Goal: Use online tool/utility: Utilize a website feature to perform a specific function

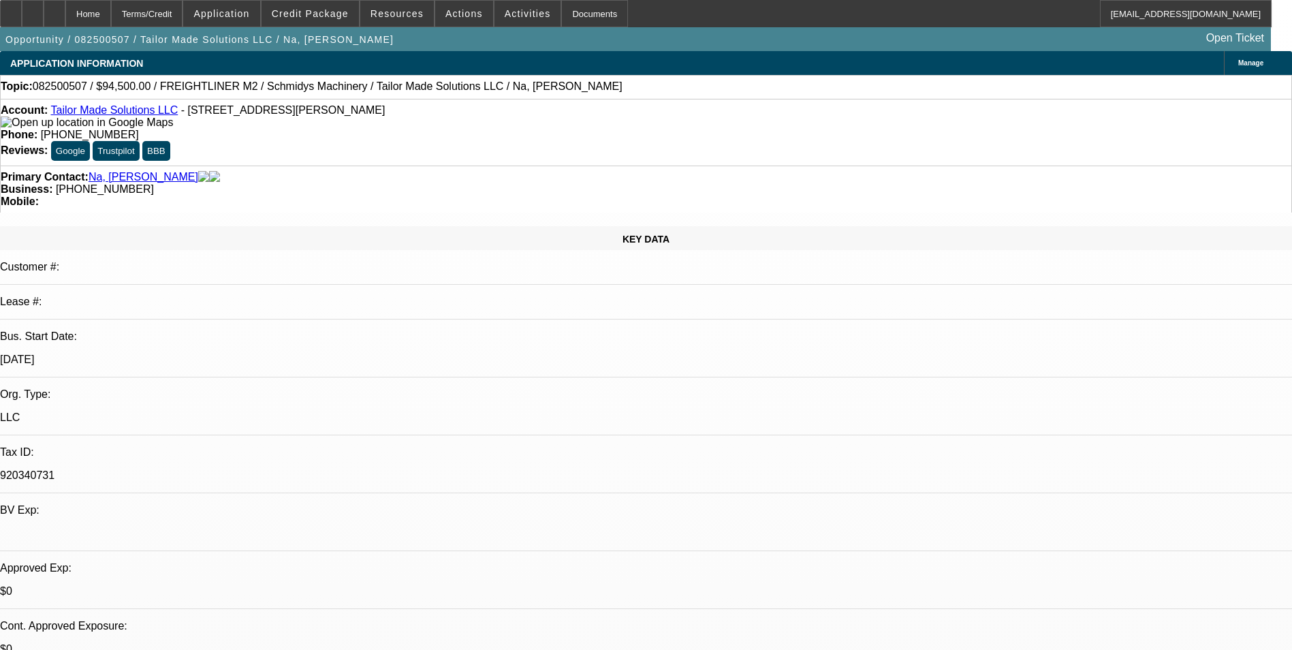
select select "0.1"
select select "0"
select select "0.1"
select select "0"
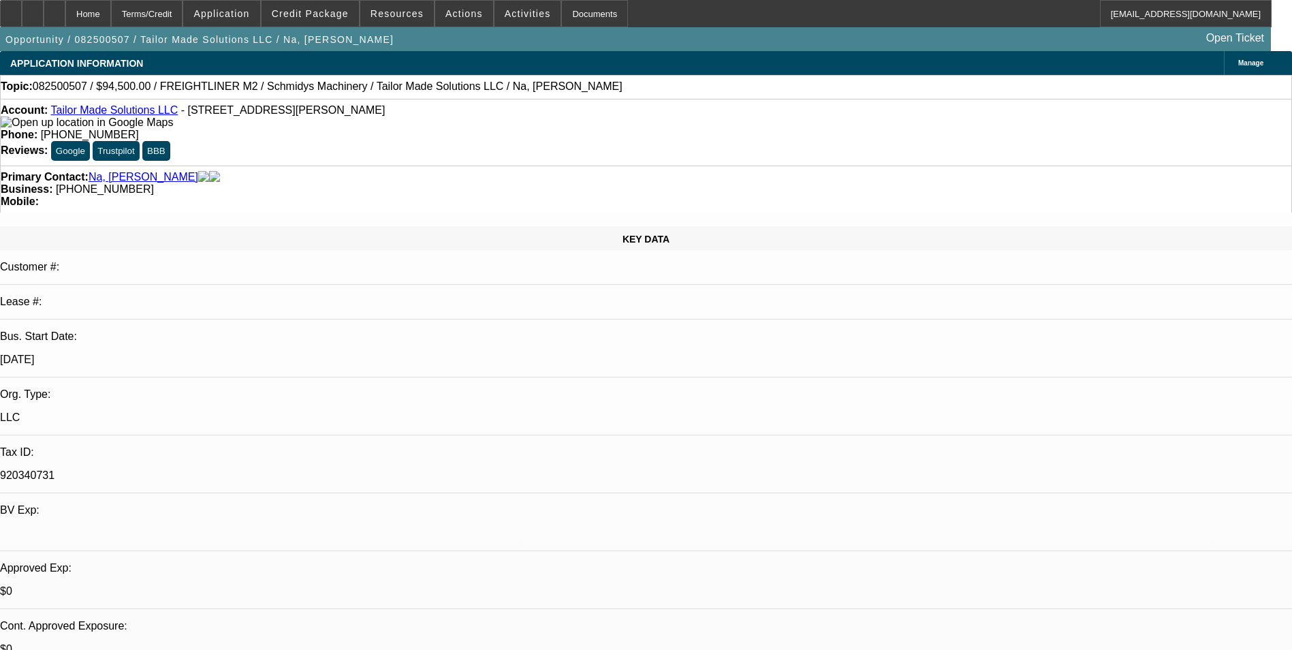
select select "0"
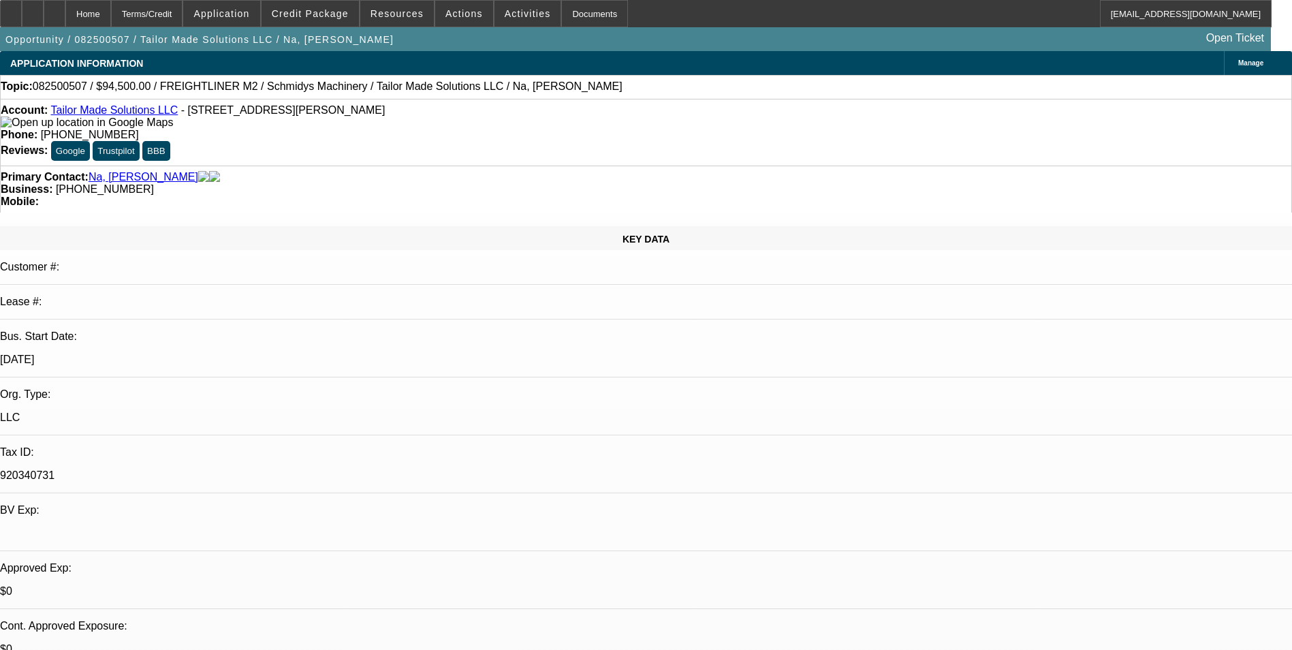
select select "0"
select select "1"
select select "2"
select select "6"
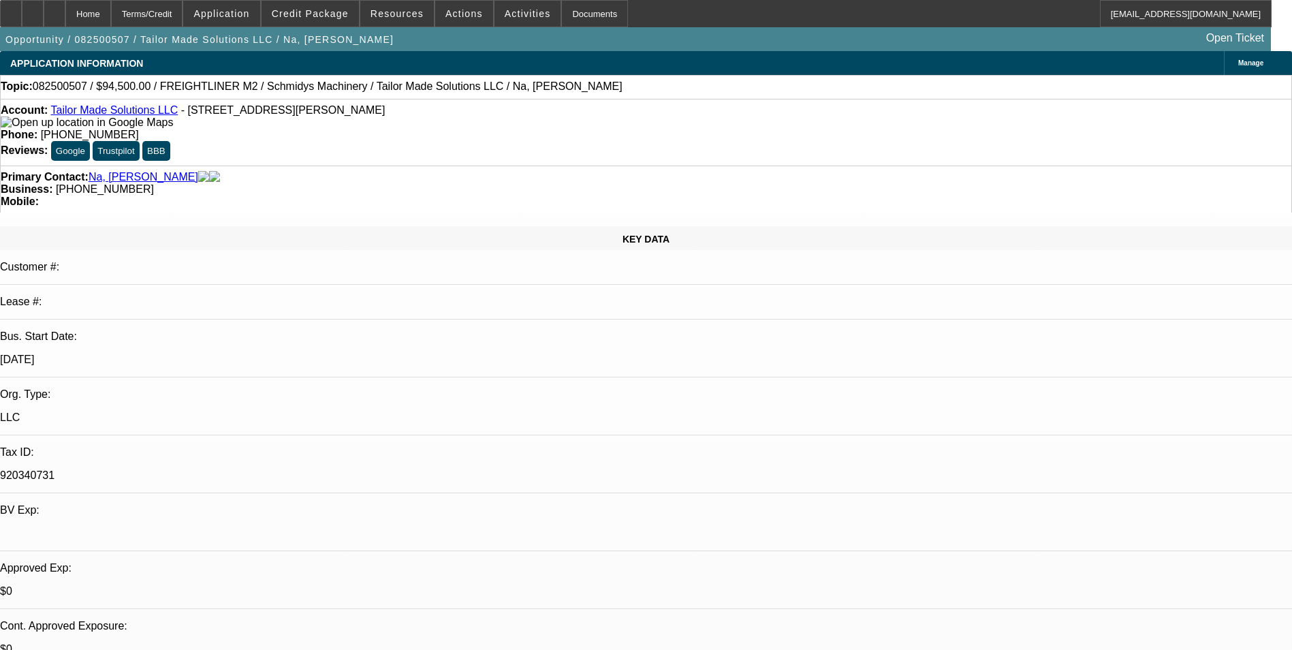
select select "1"
select select "2"
select select "6"
select select "1"
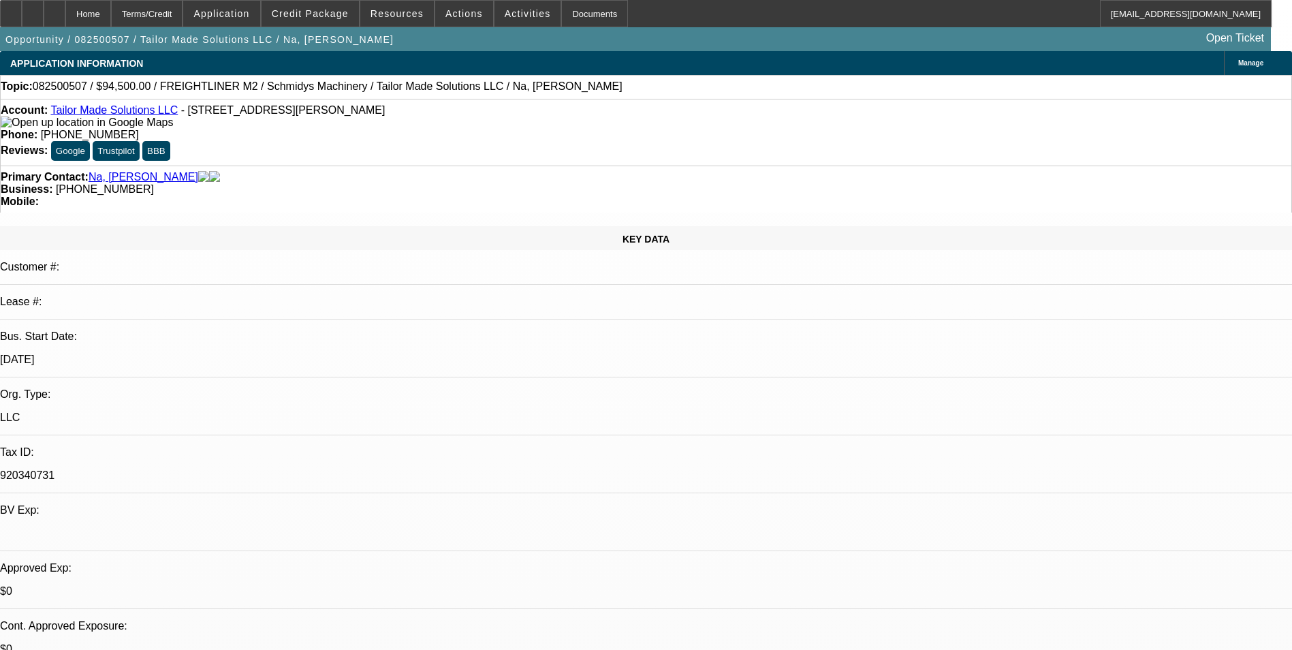
select select "6"
select select "1"
select select "2"
select select "6"
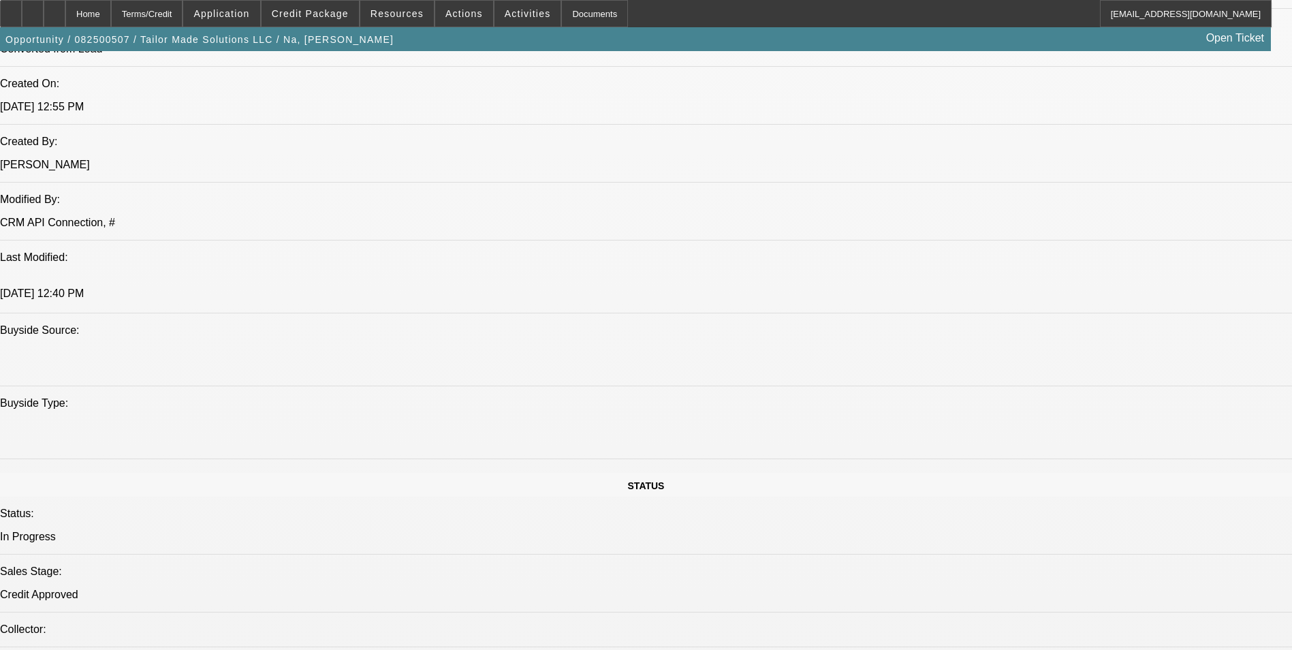
scroll to position [1294, 0]
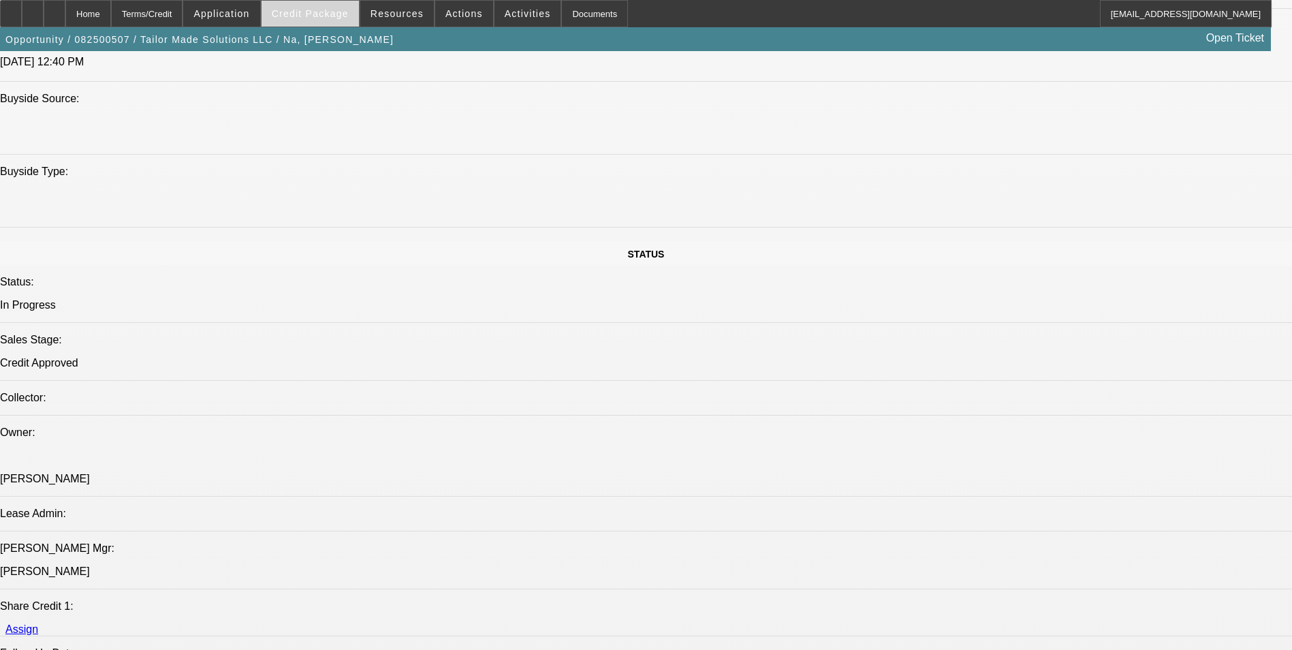
click at [321, 22] on span at bounding box center [310, 13] width 97 height 33
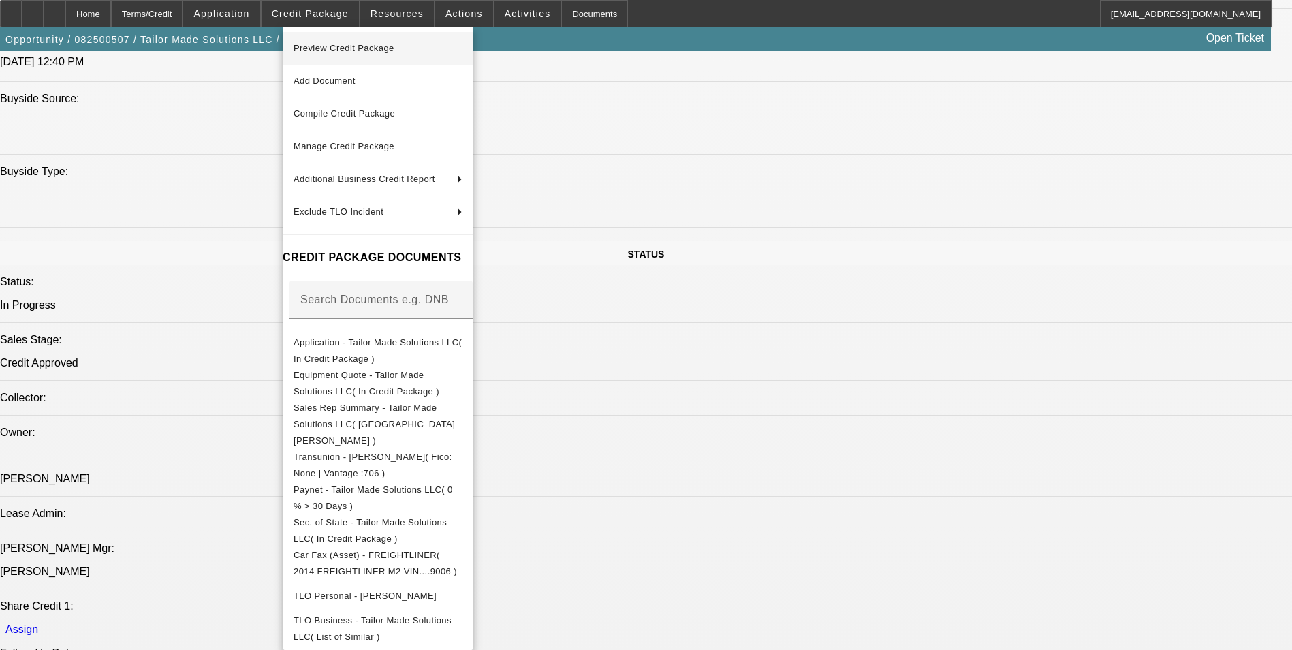
click at [353, 52] on span "Preview Credit Package" at bounding box center [344, 48] width 101 height 10
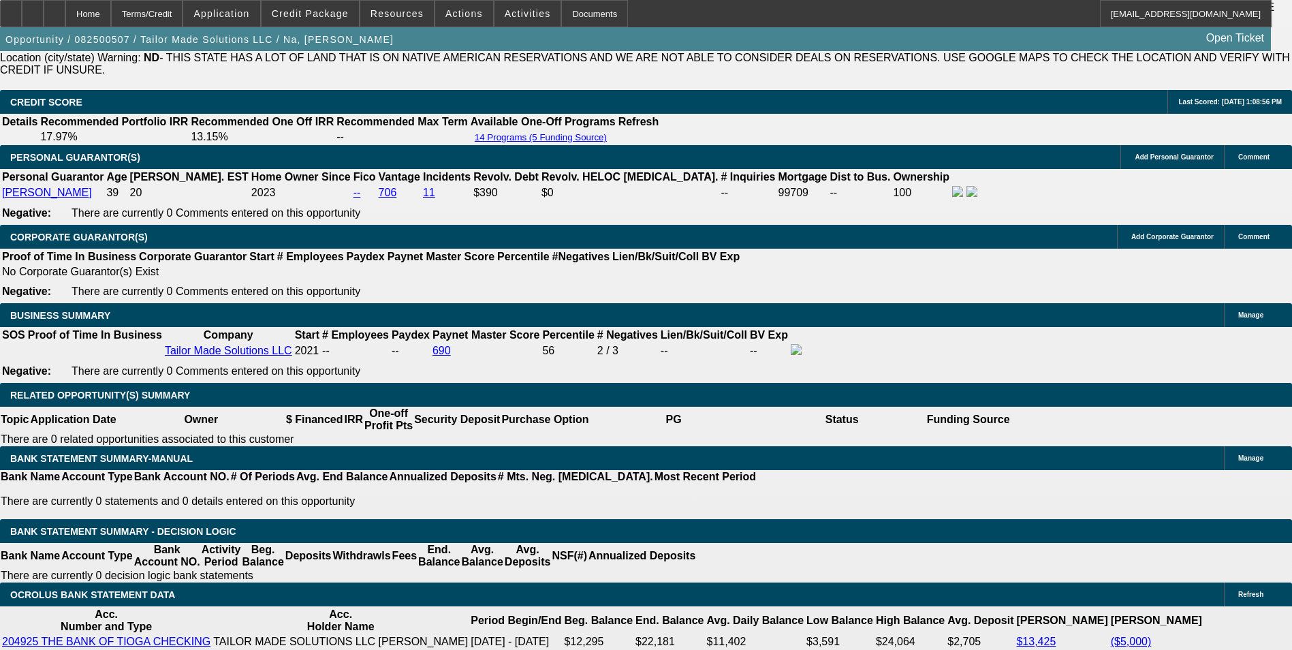
scroll to position [2101, 0]
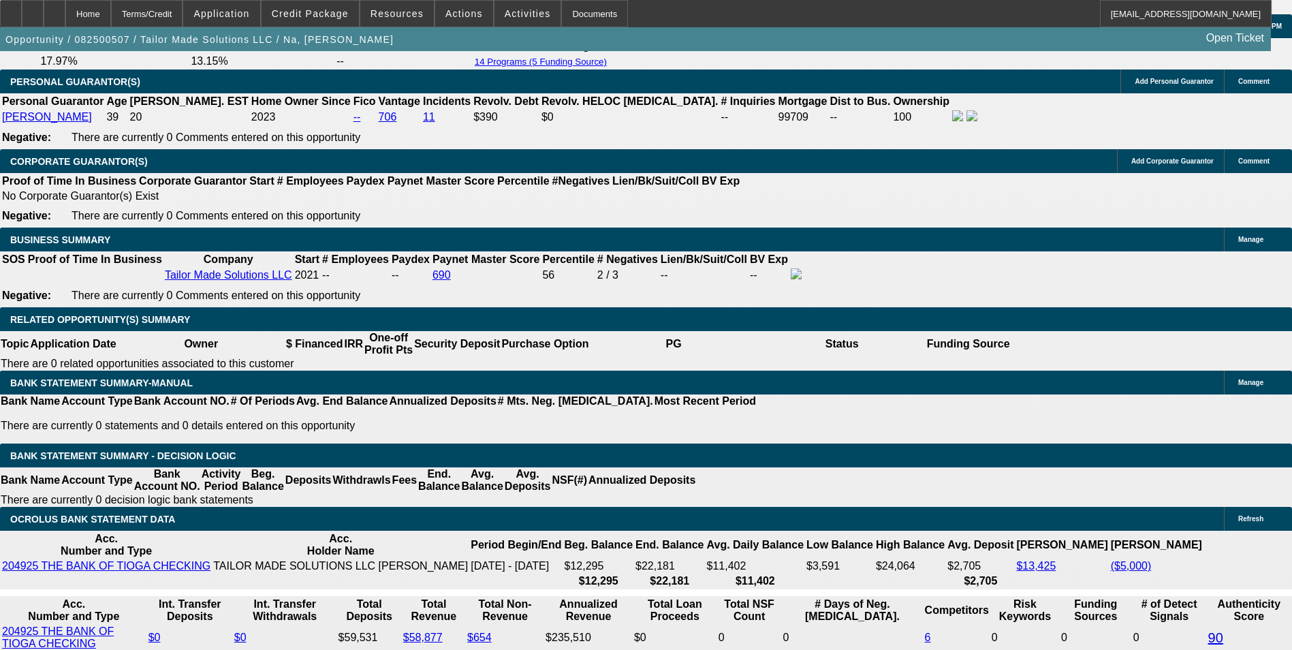
drag, startPoint x: 292, startPoint y: 394, endPoint x: 477, endPoint y: 389, distance: 185.3
type input "UNKNOWN"
type input "1"
type input "$1,615.36"
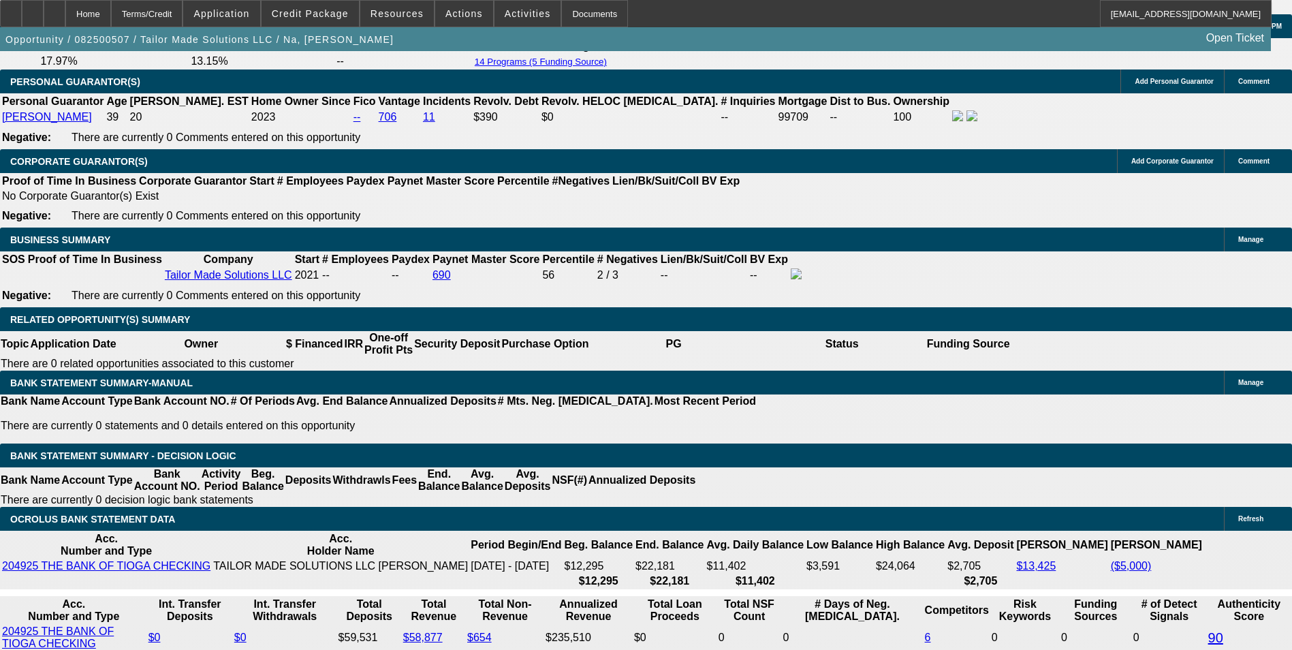
type input "12"
type input "$2,102.10"
type input "12.7"
type input "$2,135.68"
type input "12.7"
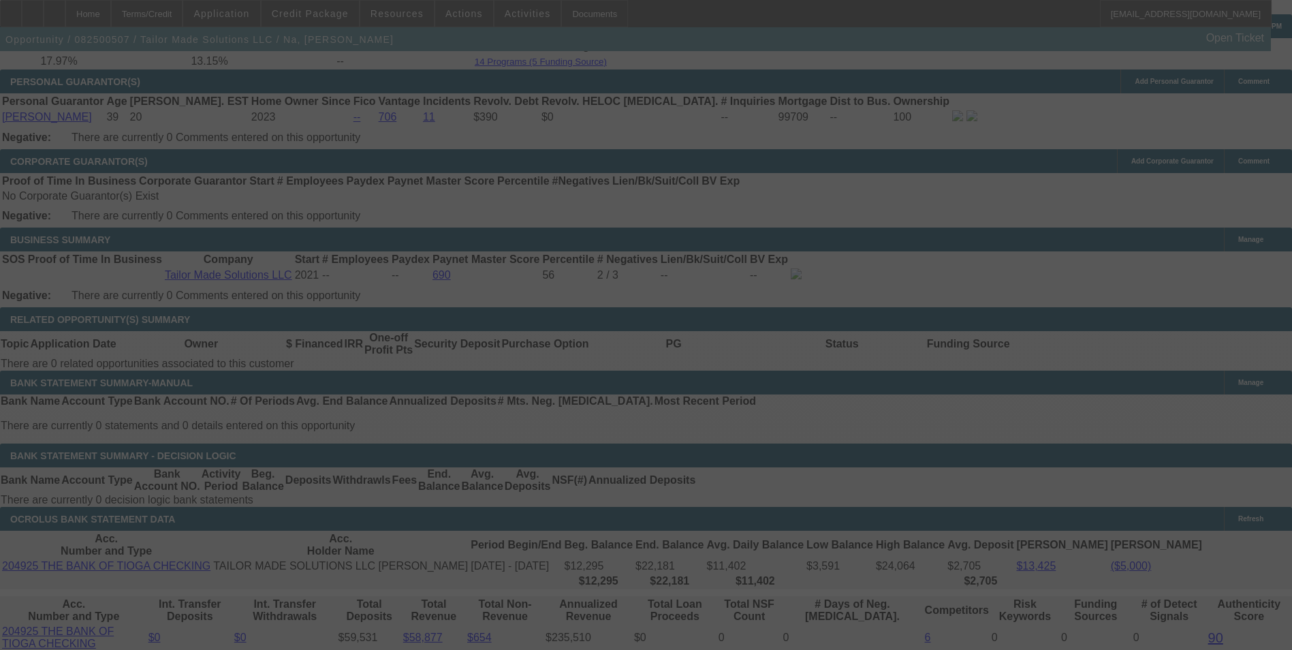
select select "0.1"
select select "0"
select select "2"
select select "0"
select select "6"
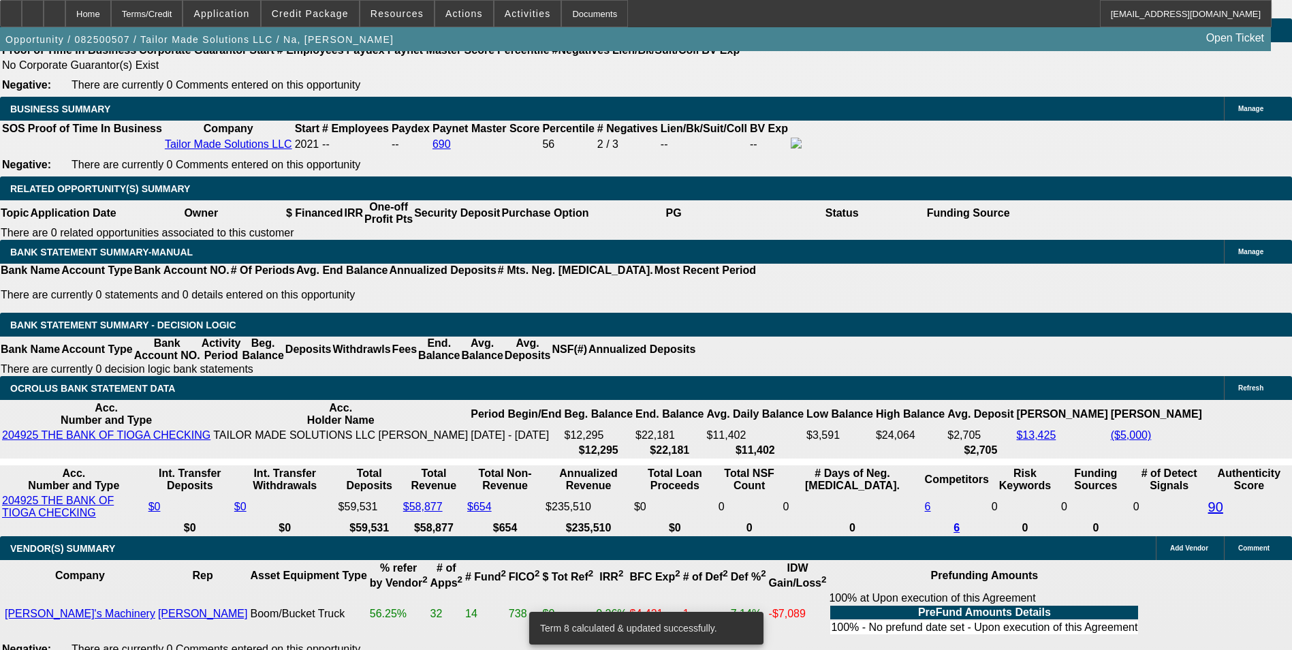
scroll to position [2237, 0]
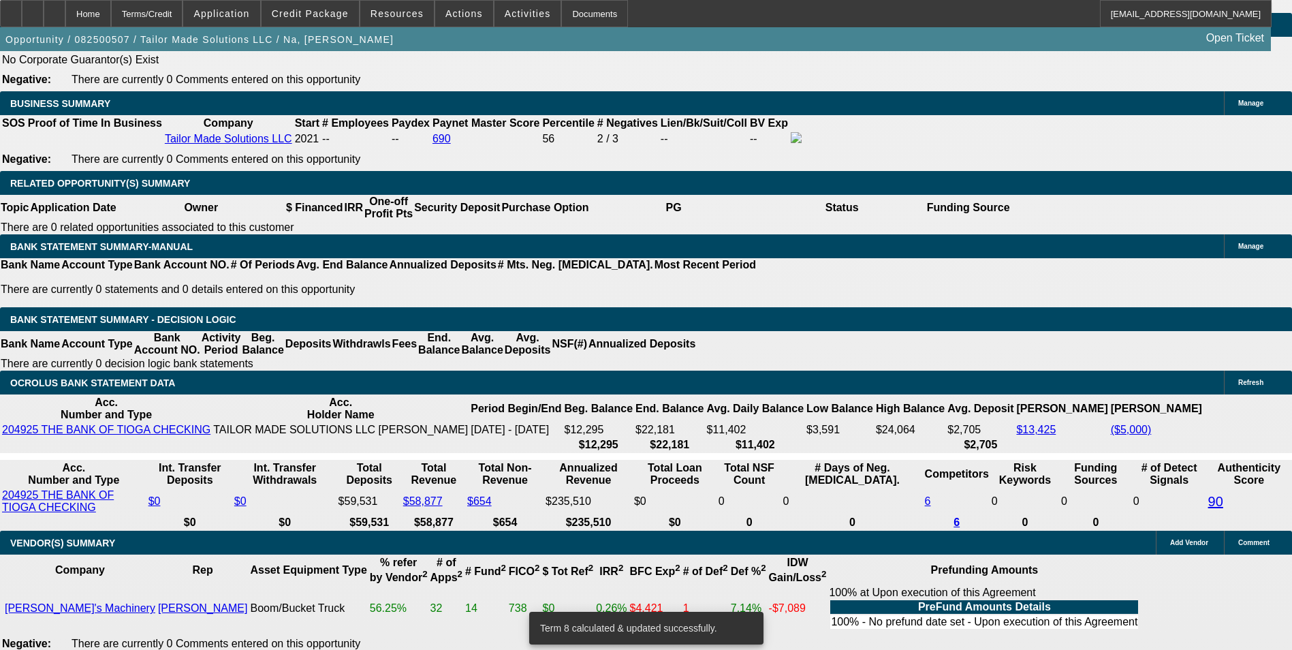
drag, startPoint x: 288, startPoint y: 258, endPoint x: 409, endPoint y: 262, distance: 121.3
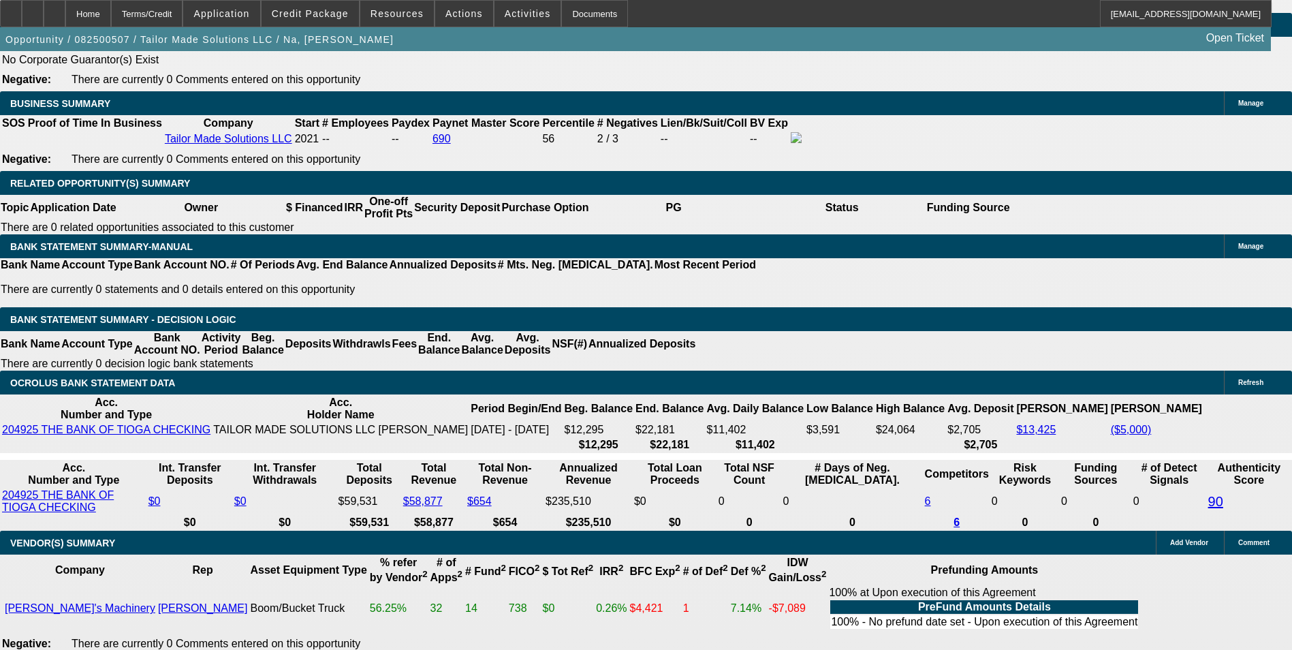
type input "1"
type input "UNKNOWN"
type input "$1,615.36"
type input "13"
type input "$2,150.17"
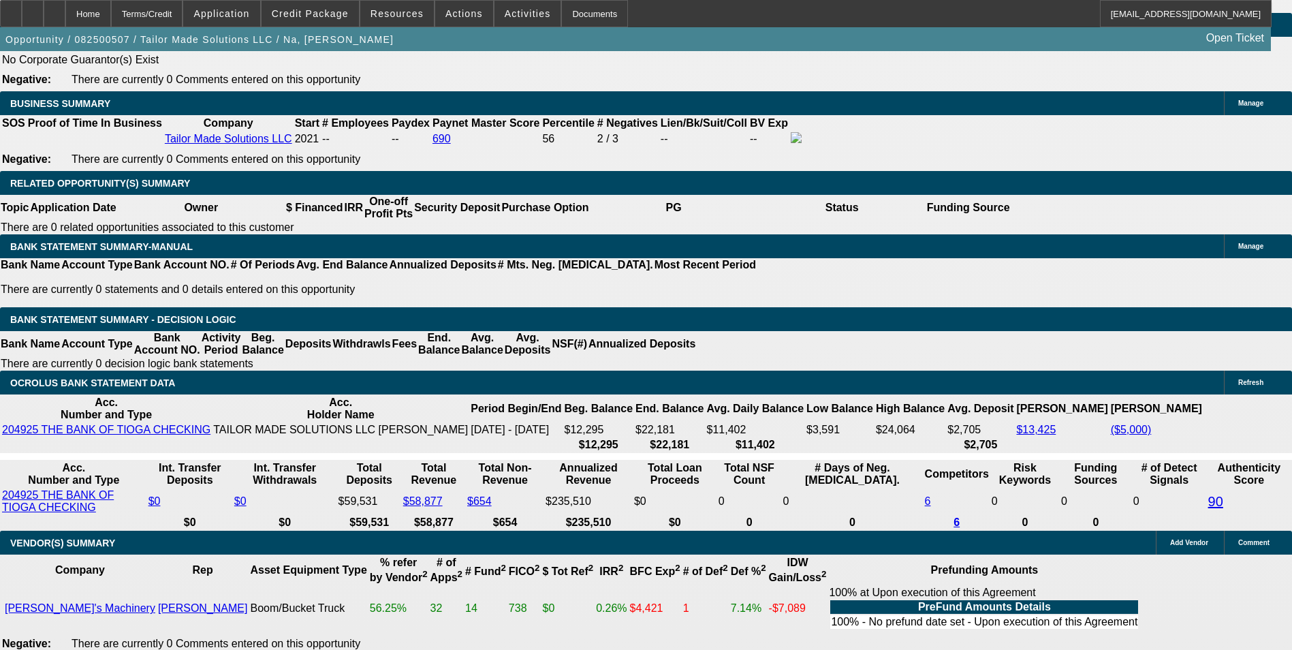
type input "13.5"
type input "$2,174.43"
type input "13.5"
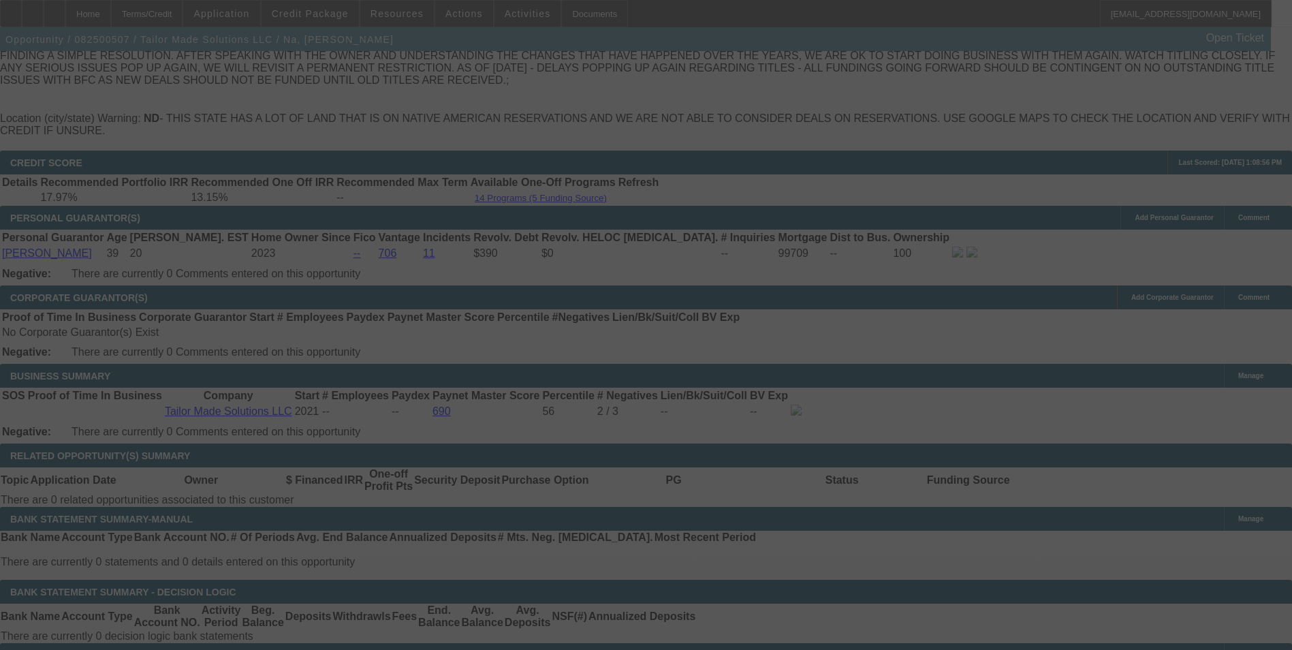
select select "0.1"
select select "0"
select select "2"
select select "0"
select select "6"
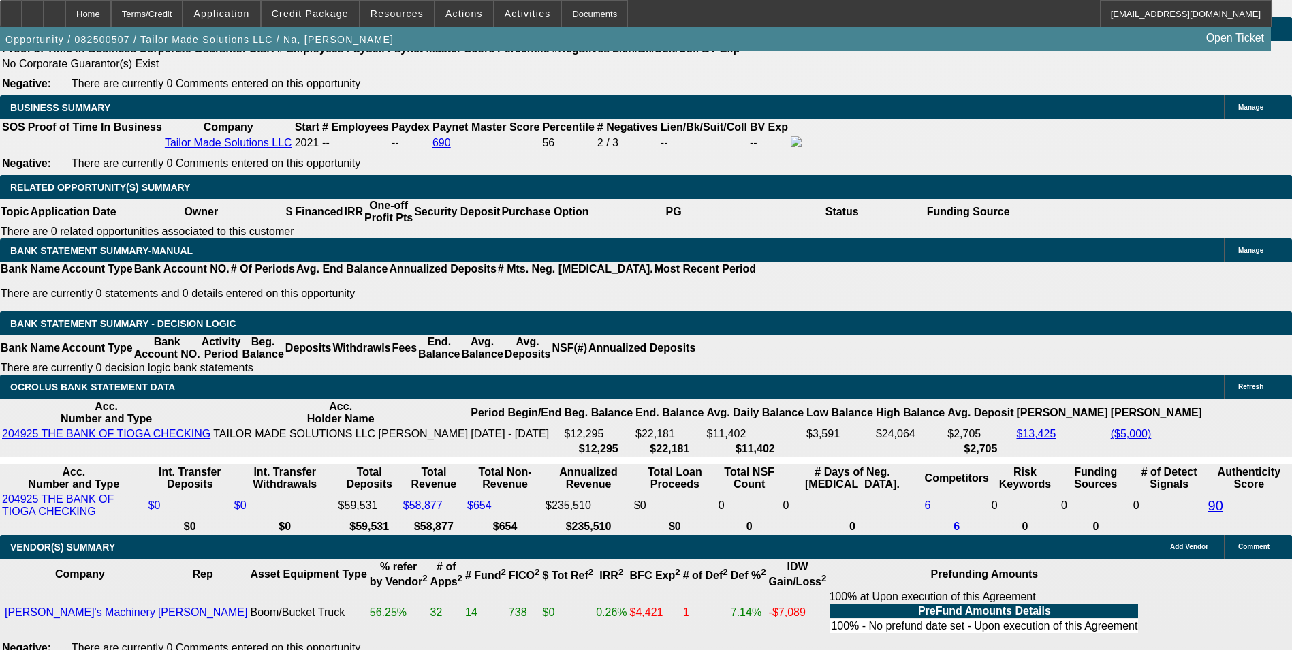
scroll to position [2237, 0]
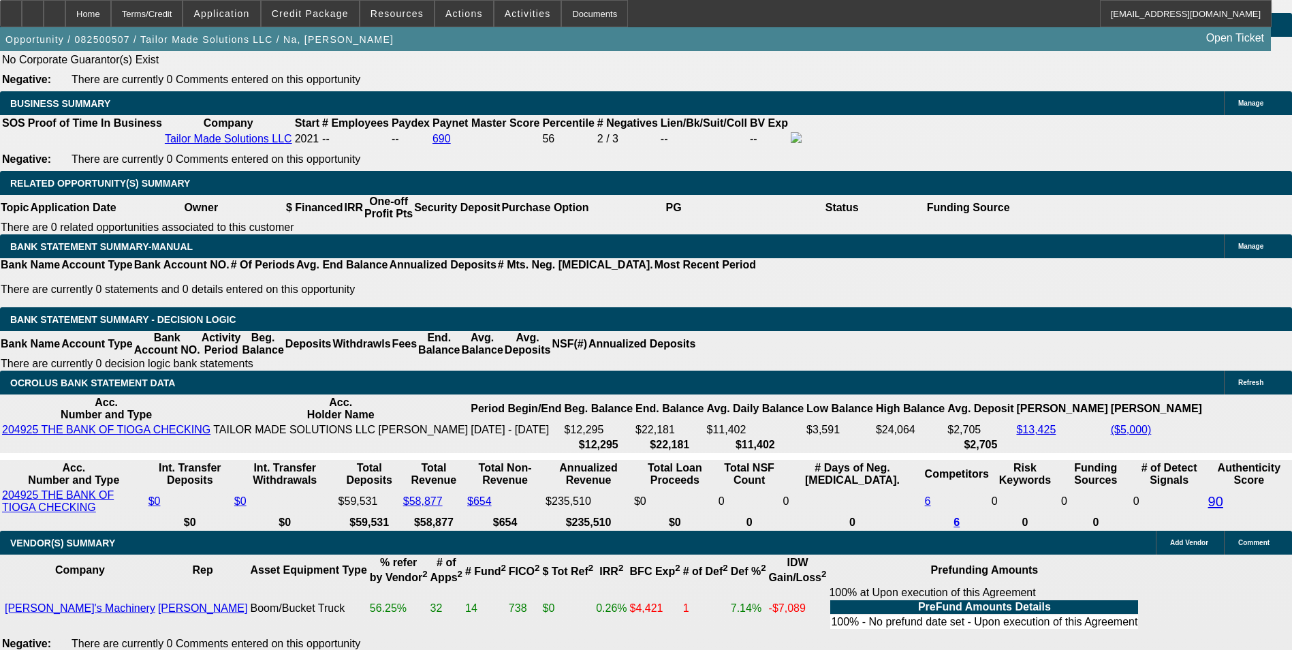
drag, startPoint x: 291, startPoint y: 258, endPoint x: 385, endPoint y: 263, distance: 94.1
type input "UNKNOWN"
type input "1"
type input "$1,615.36"
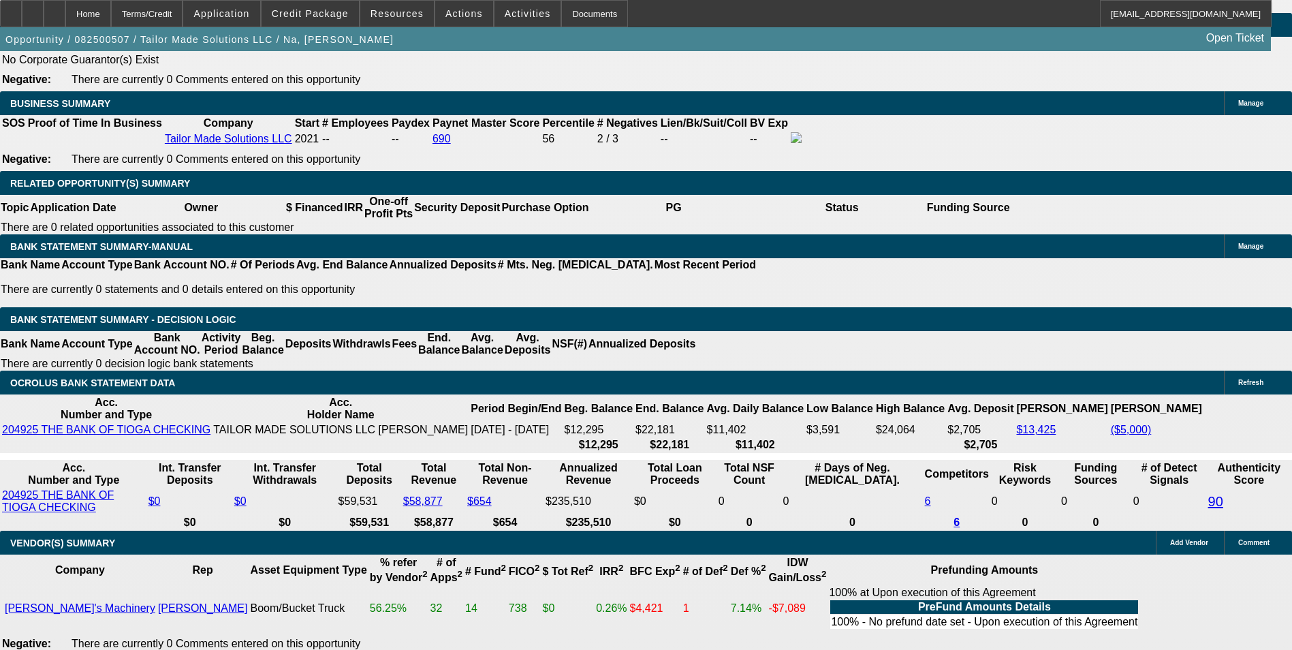
type input "14"
type input "$2,198.85"
type input "14.2"
type input "$2,208.66"
type input "14.2"
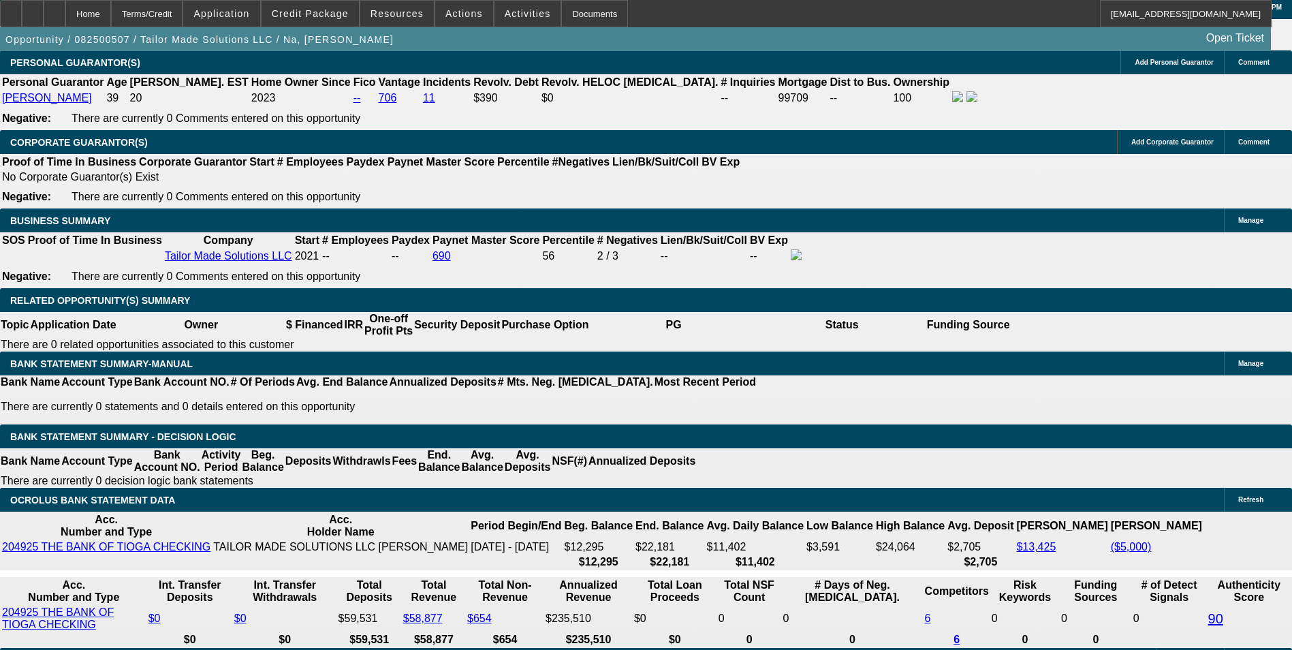
scroll to position [1965, 0]
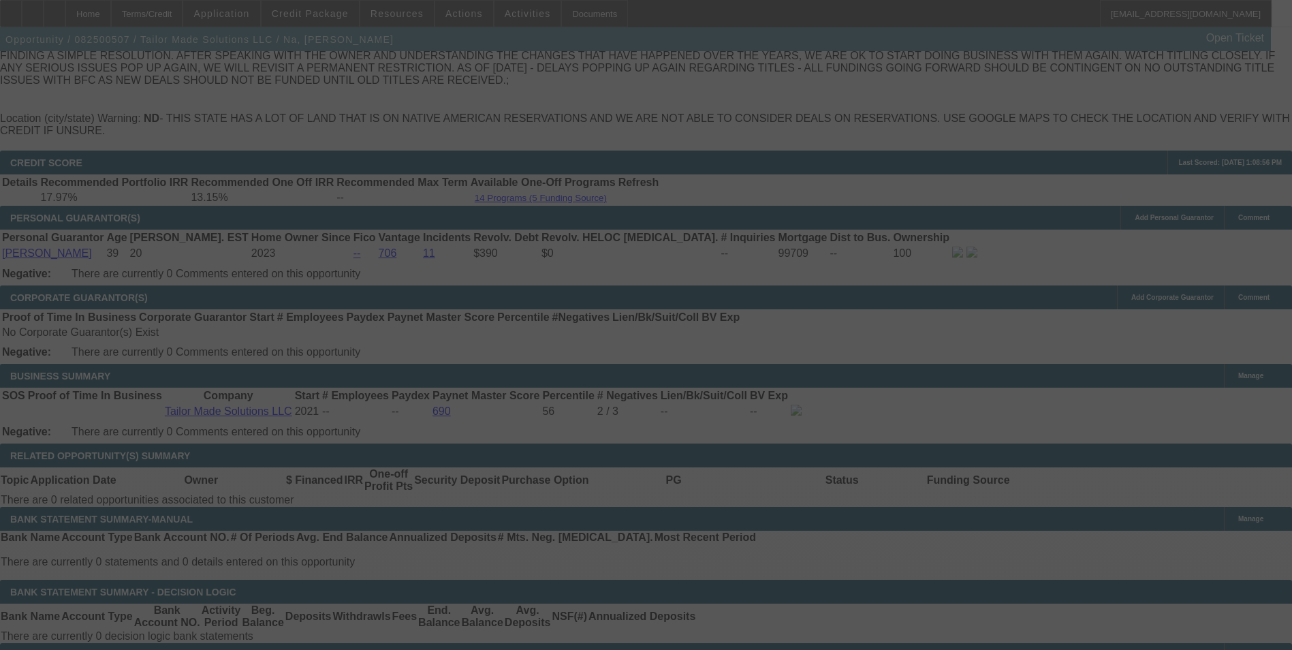
select select "0.1"
select select "0"
select select "2"
select select "0"
select select "6"
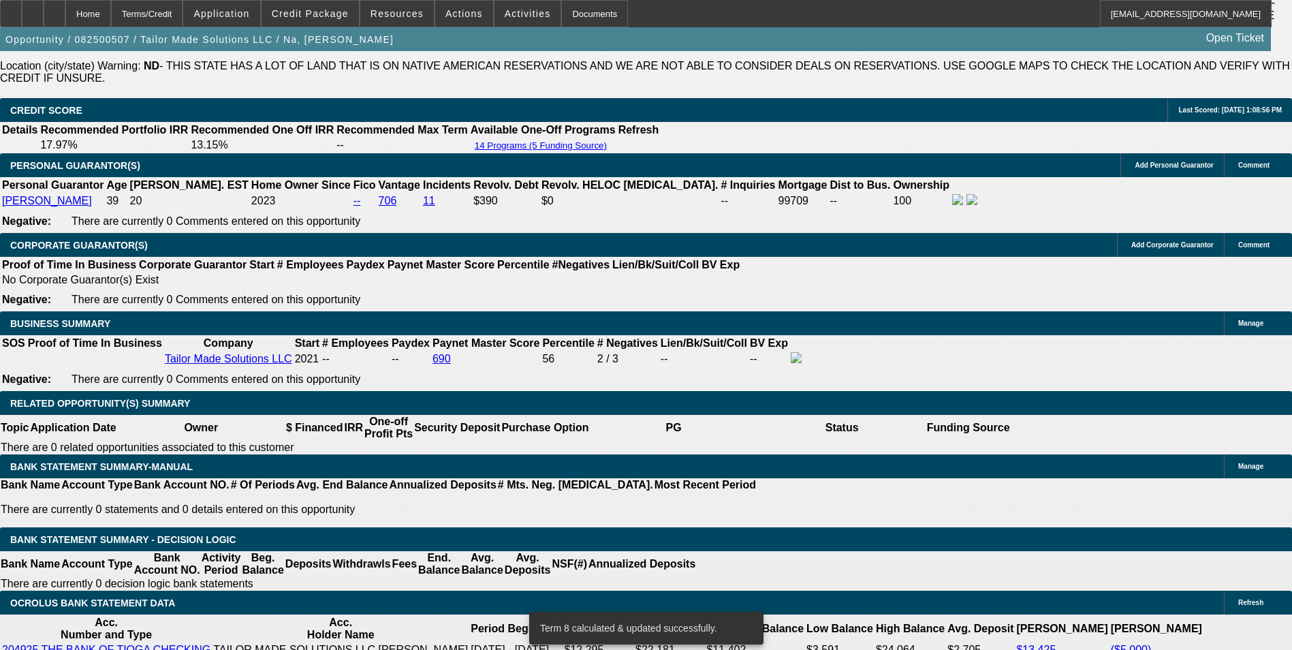
scroll to position [2169, 0]
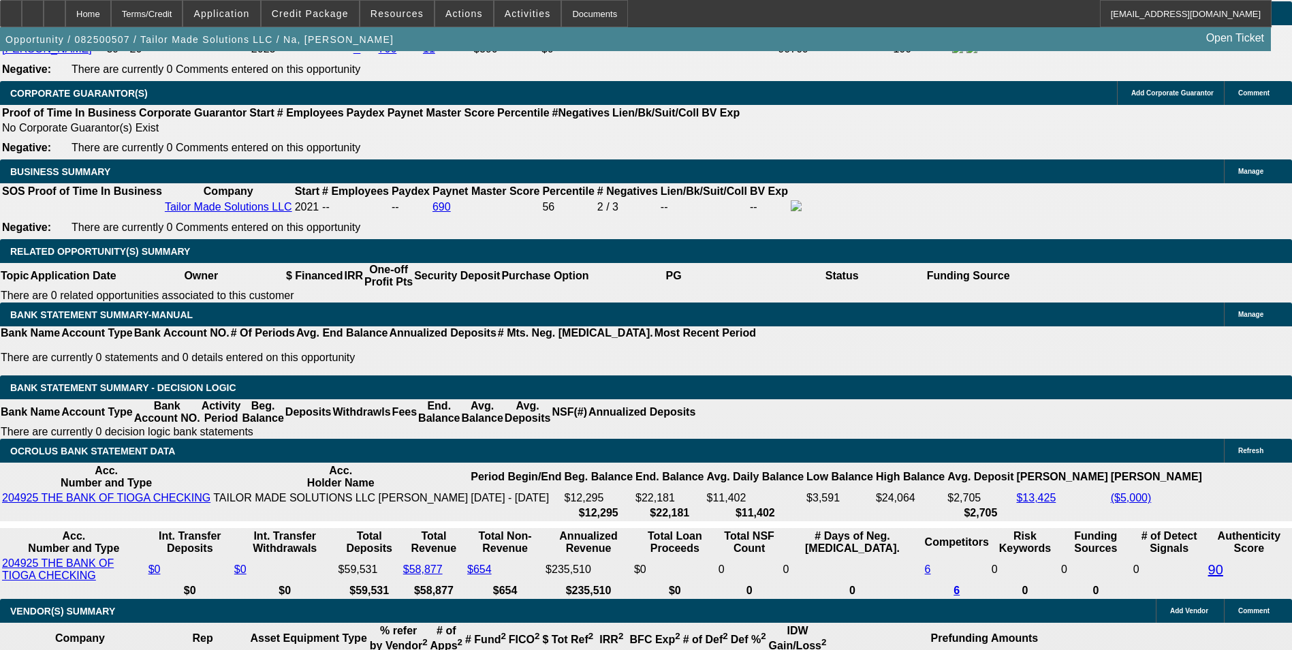
drag, startPoint x: 198, startPoint y: 327, endPoint x: 311, endPoint y: 330, distance: 112.4
type input "2210.86"
type input "UNKNOWN"
type input "$2,210.86"
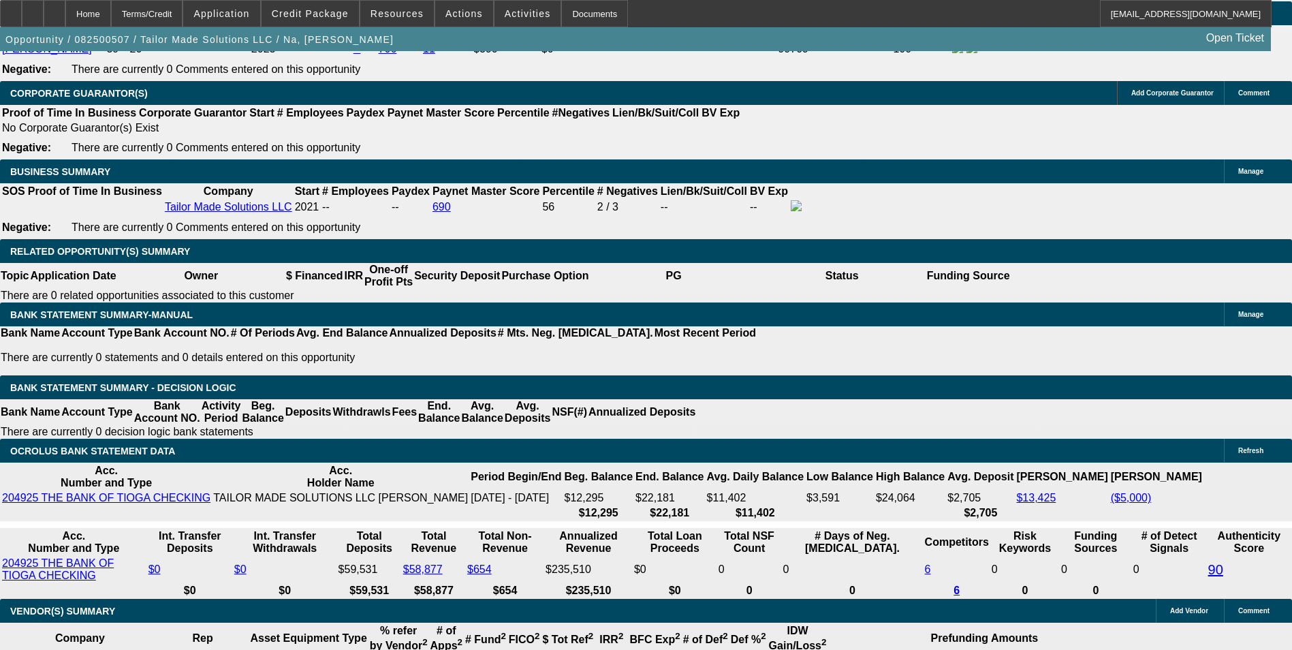
type input "14.2"
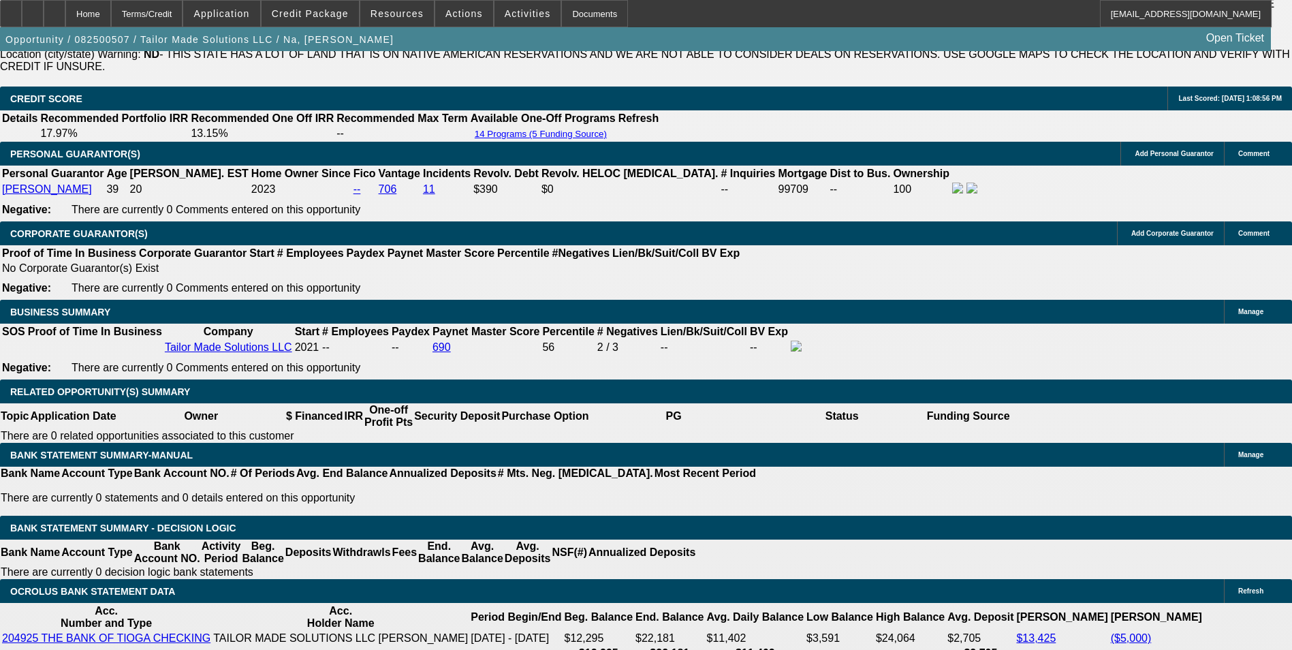
scroll to position [1897, 0]
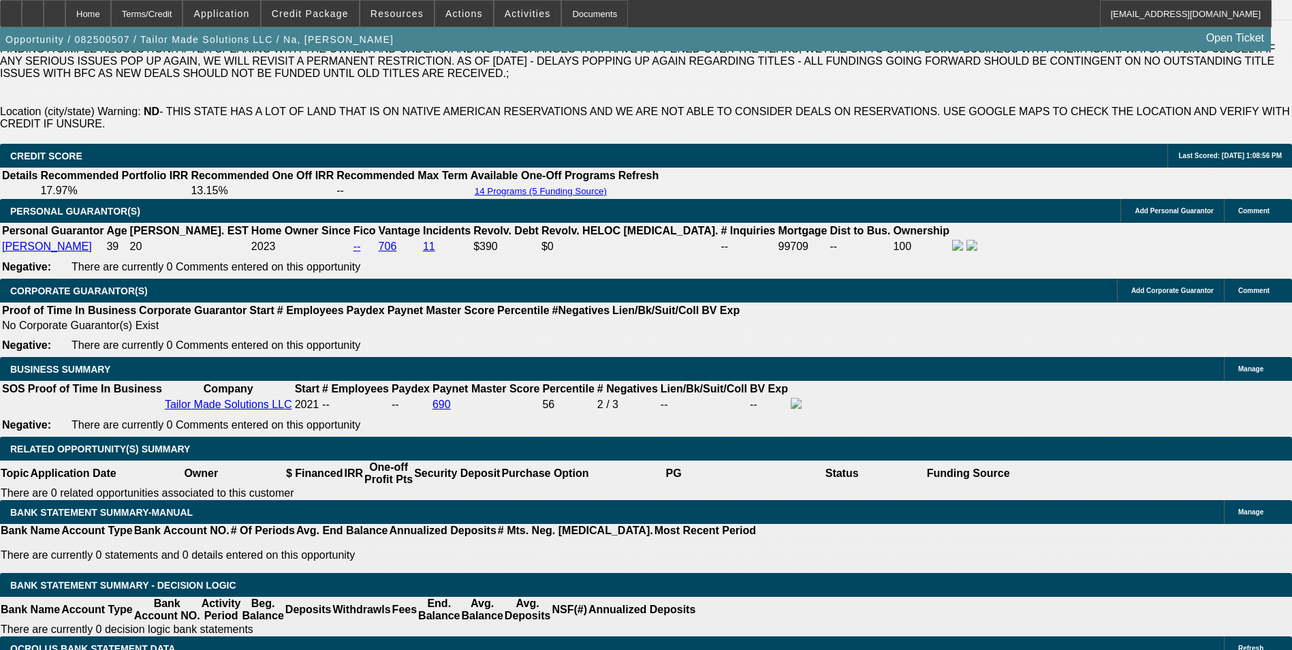
scroll to position [2169, 0]
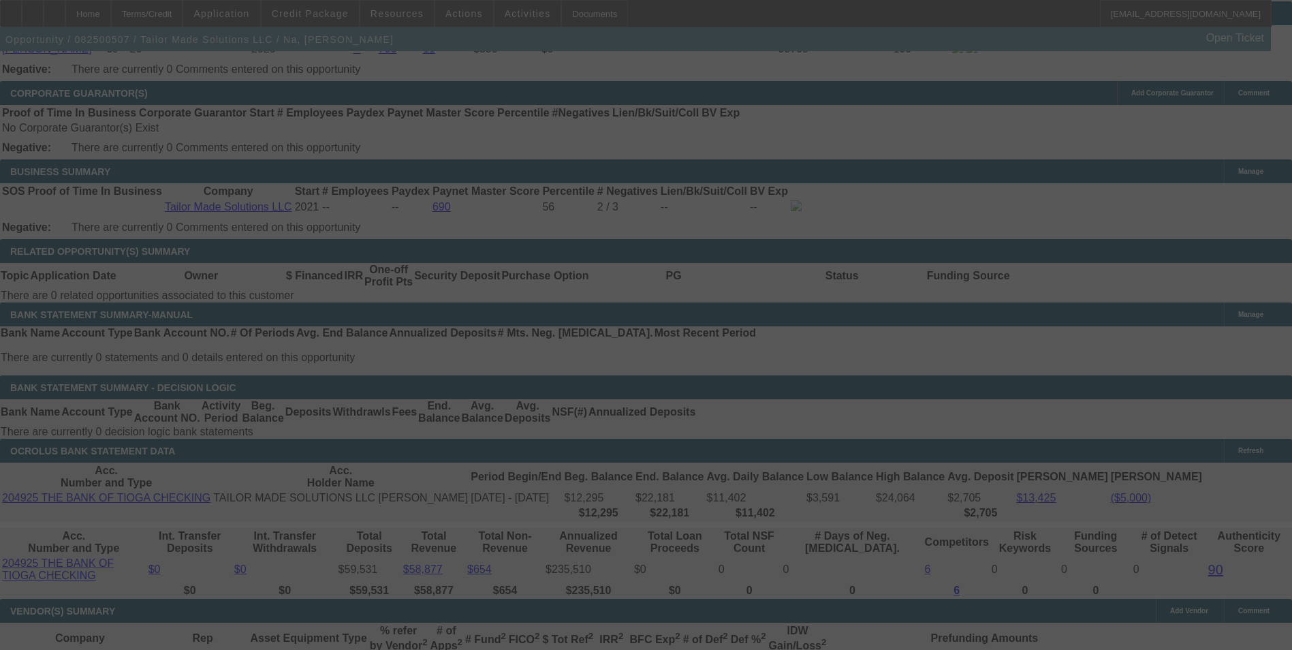
select select "0.1"
select select "0"
select select "2"
select select "0"
select select "6"
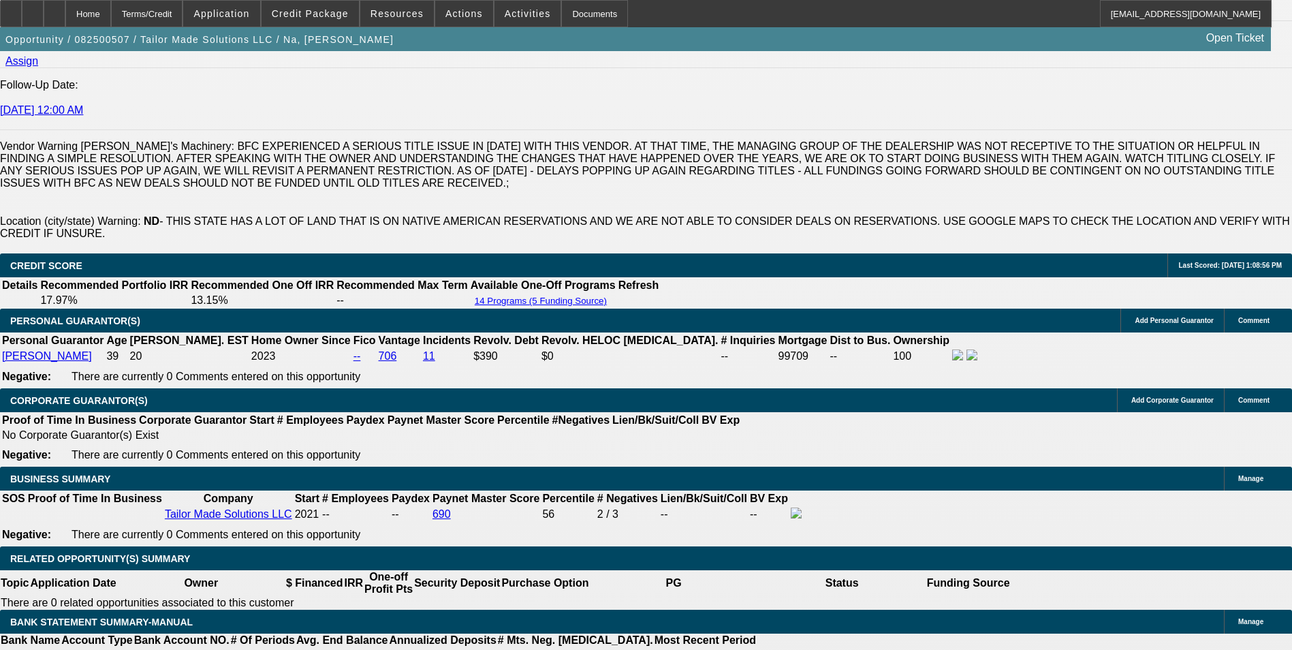
scroll to position [2111, 0]
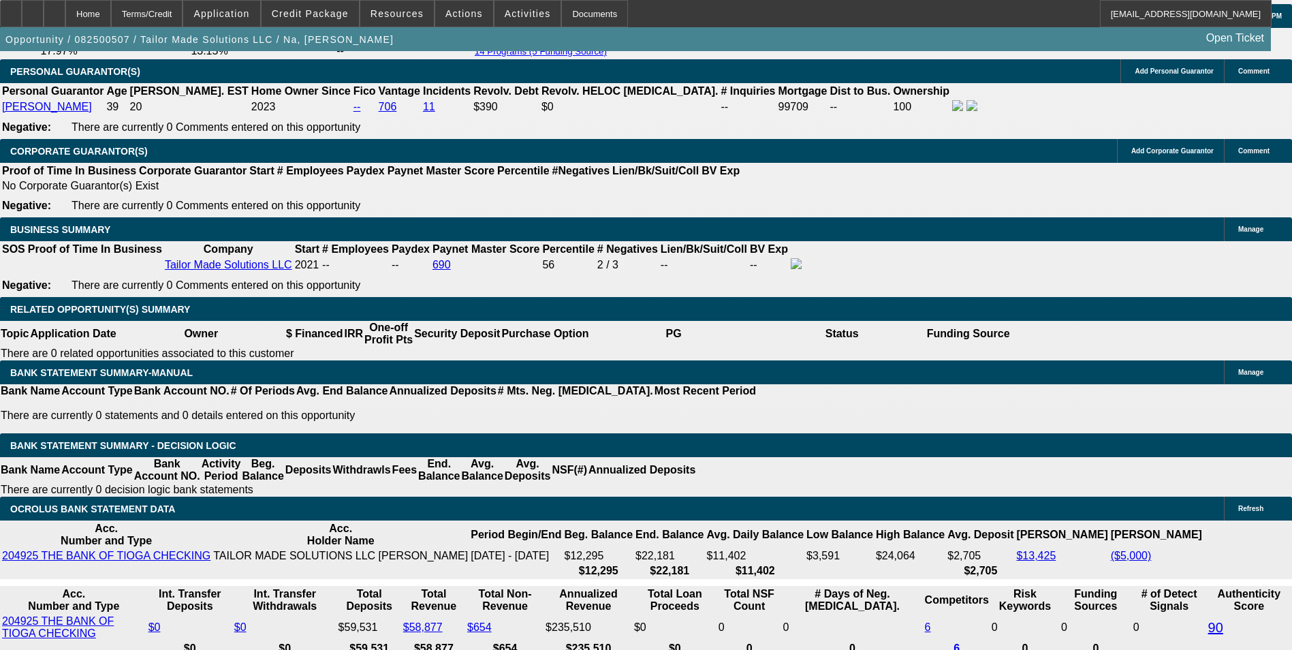
drag, startPoint x: 198, startPoint y: 390, endPoint x: 318, endPoint y: 384, distance: 120.0
type input "22"
type input "UNKNOWN"
type input "2219."
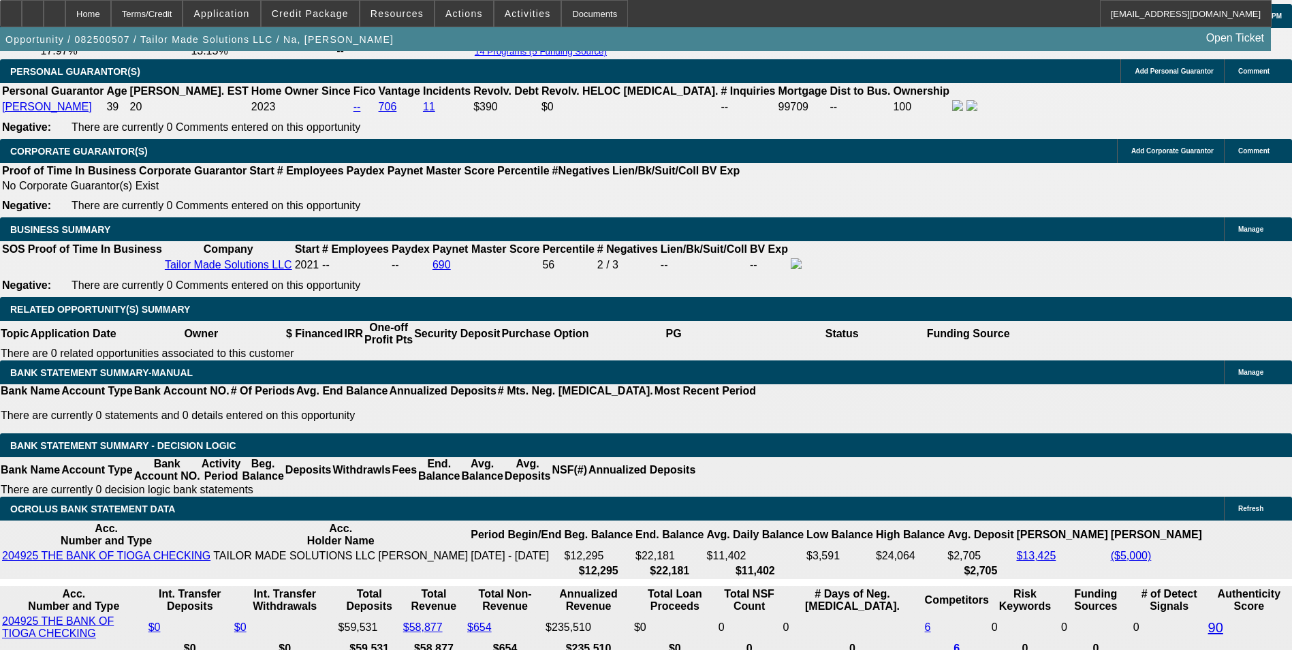
type input "14.4"
type input "$2,219.86"
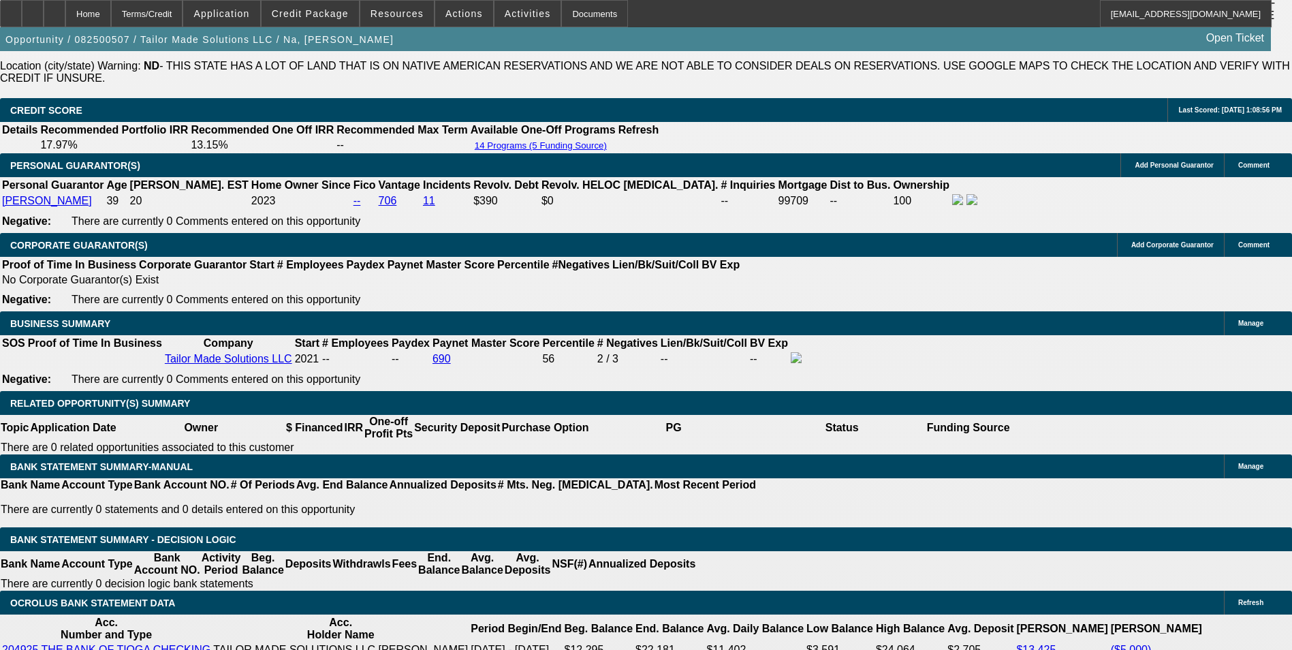
scroll to position [1907, 0]
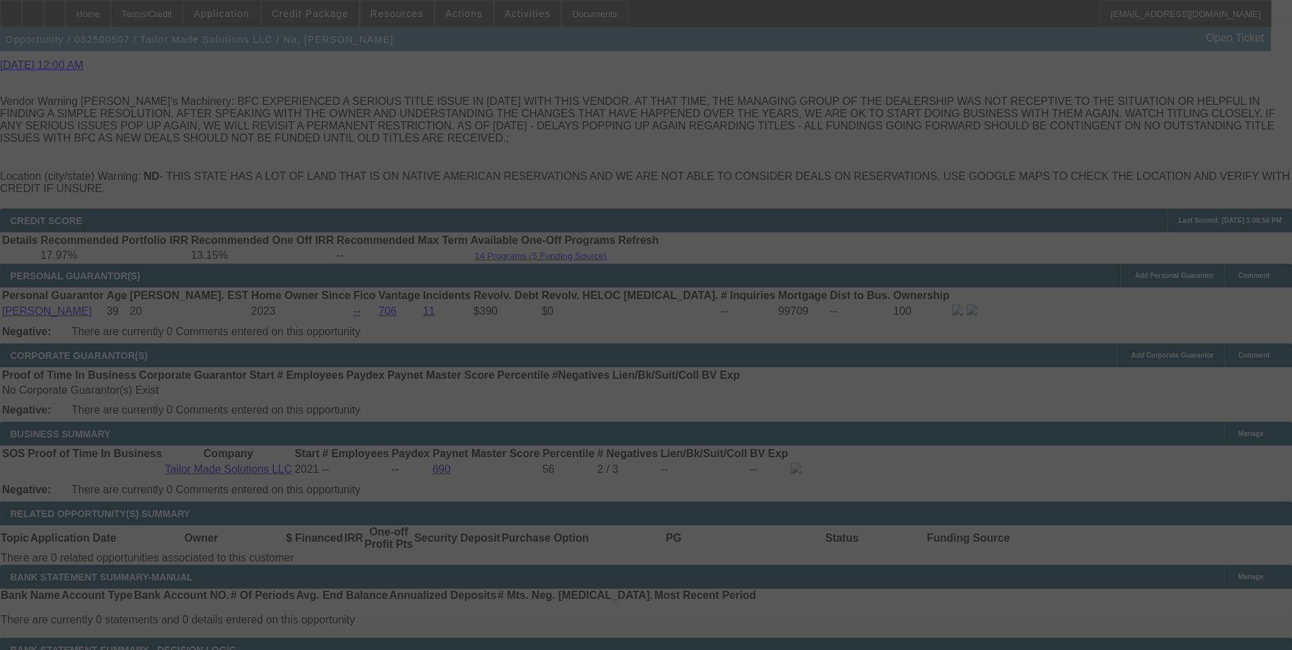
select select "0.1"
select select "0"
select select "2"
select select "0"
select select "6"
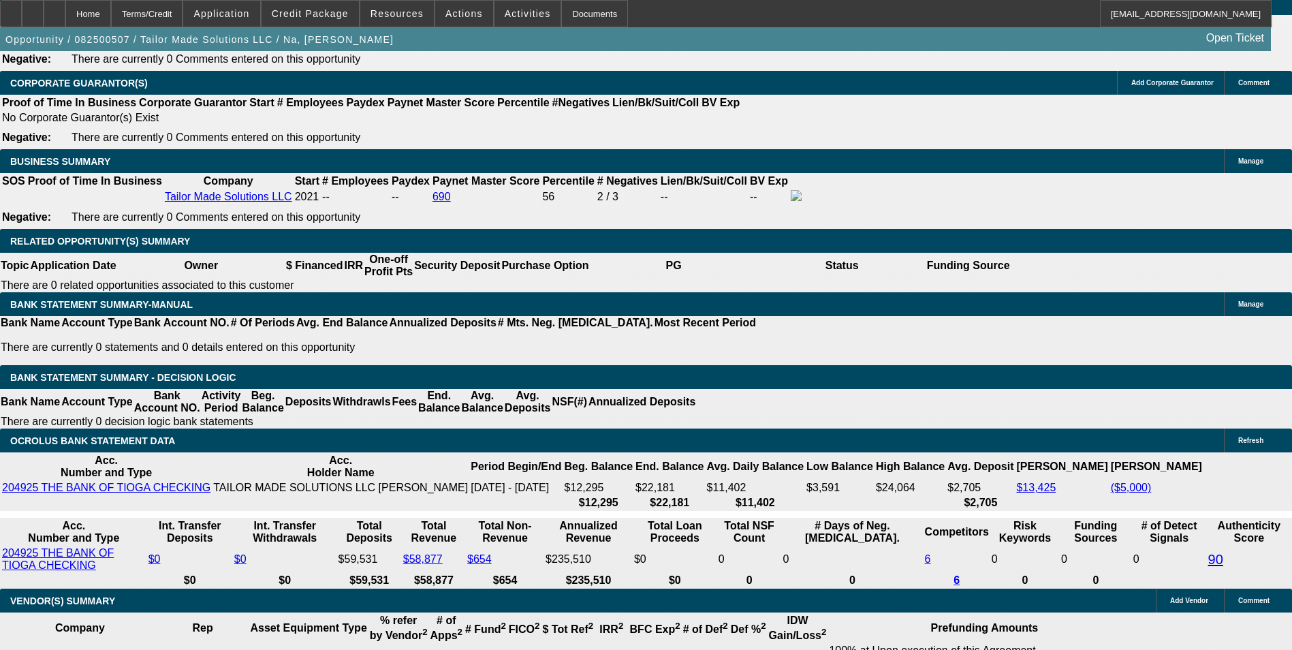
scroll to position [0, 171]
drag, startPoint x: 804, startPoint y: 319, endPoint x: 894, endPoint y: 318, distance: 90.6
click at [876, 320] on div "APPLICATION INFORMATION [GEOGRAPHIC_DATA] Topic: 082500507 / $94,500.00 / FREIG…" at bounding box center [646, 492] width 1292 height 5240
type input "UNKNOWN"
type input "11"
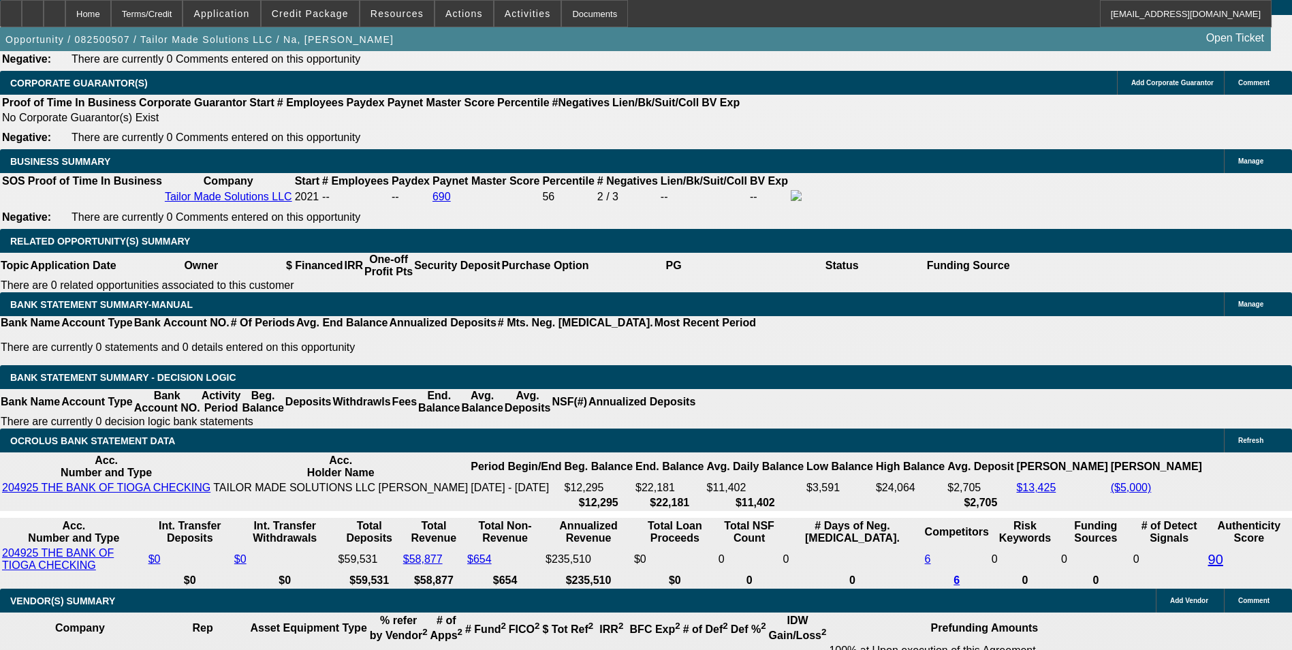
type input "$2,035.33"
type input "11.2"
type input "$2,042.99"
type input "11.2"
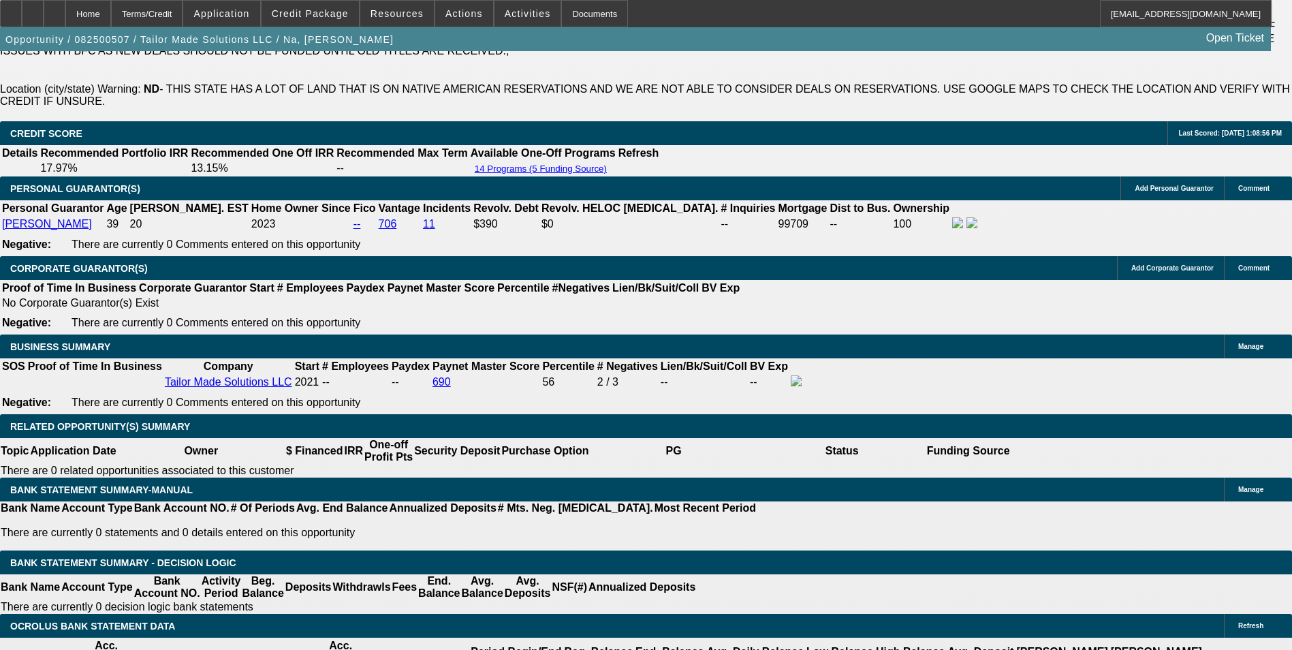
scroll to position [1839, 0]
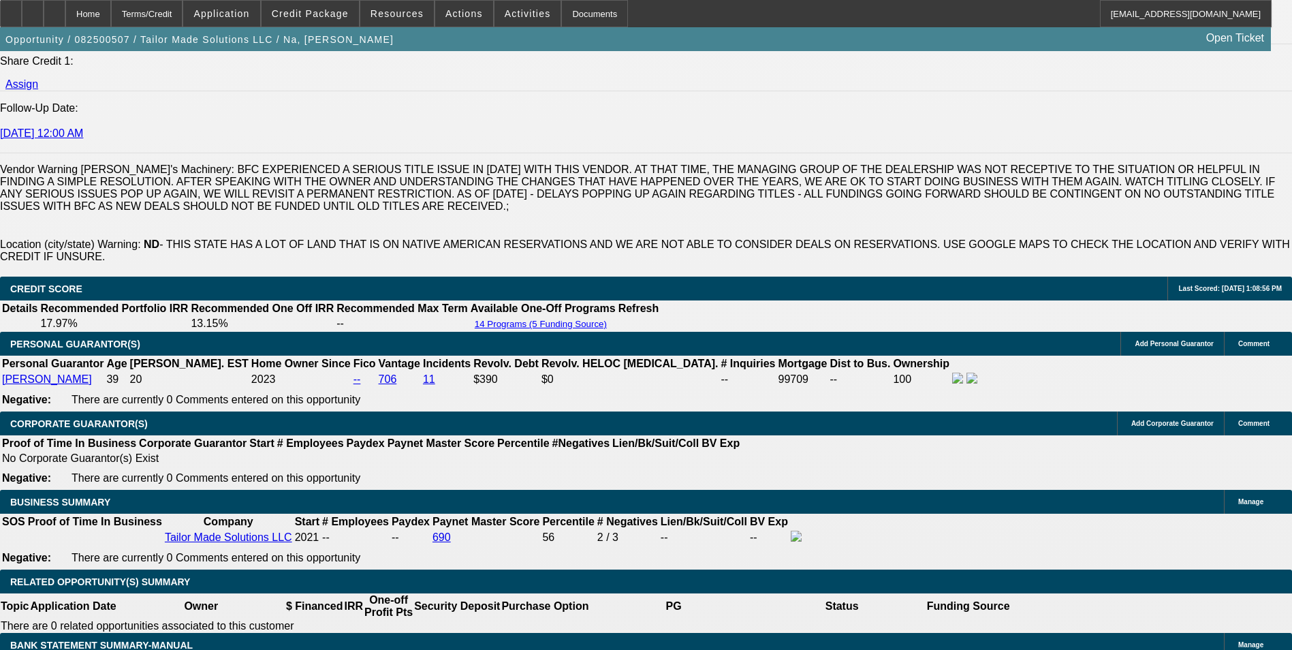
drag, startPoint x: 527, startPoint y: 292, endPoint x: 544, endPoint y: 284, distance: 18.3
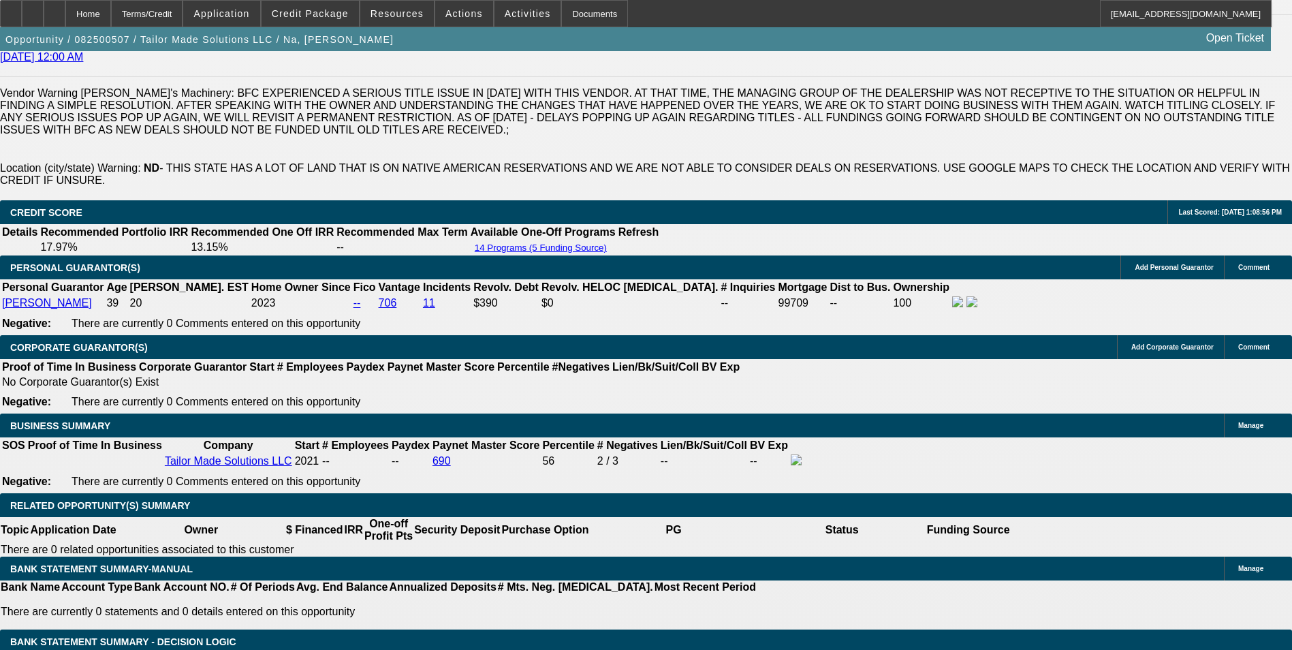
scroll to position [2111, 0]
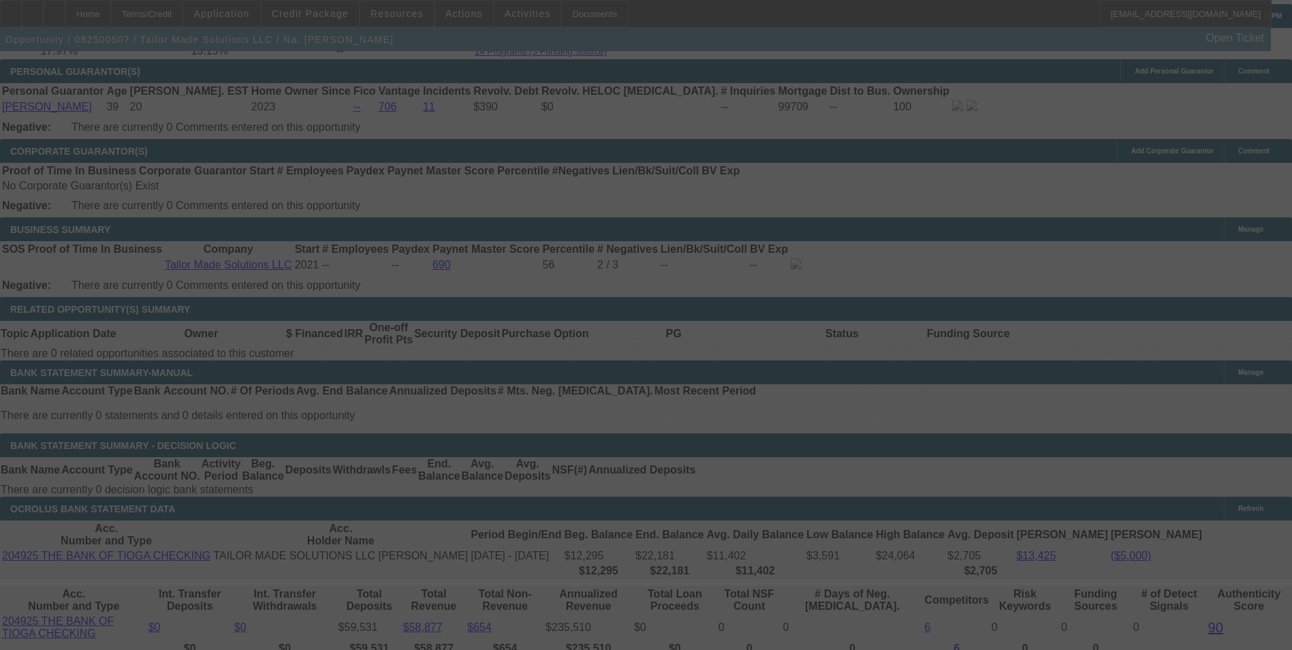
select select "0"
select select "2"
select select "0"
select select "6"
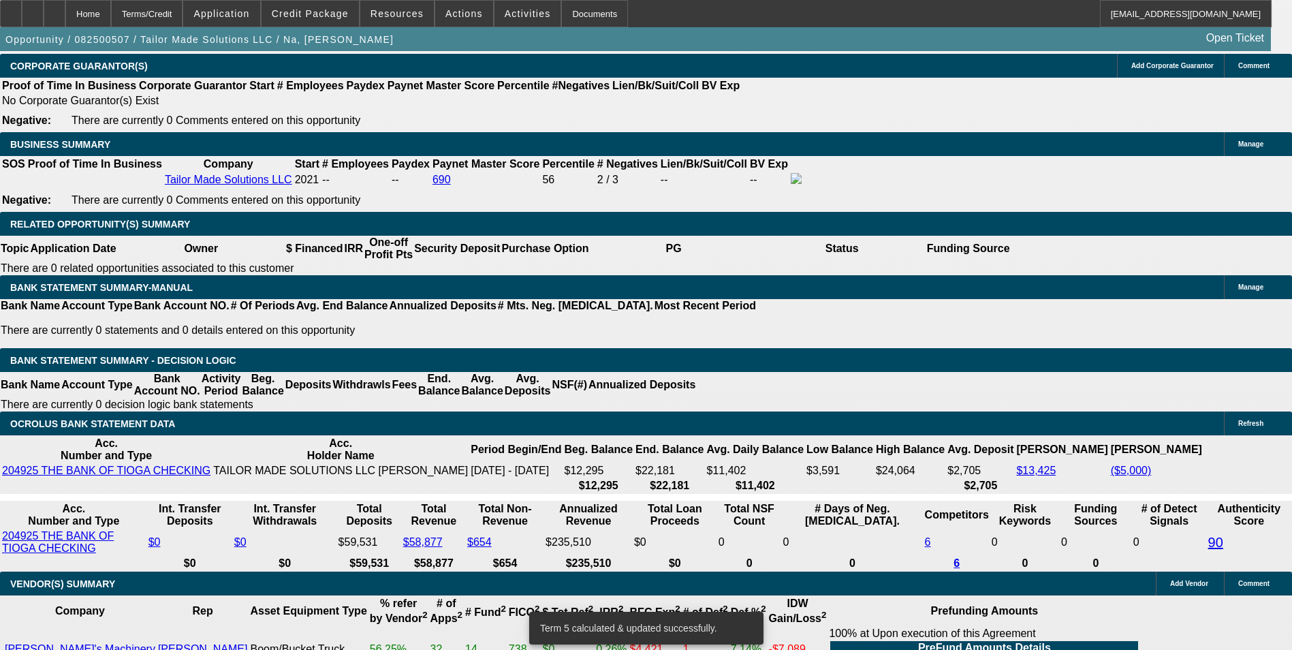
scroll to position [2316, 0]
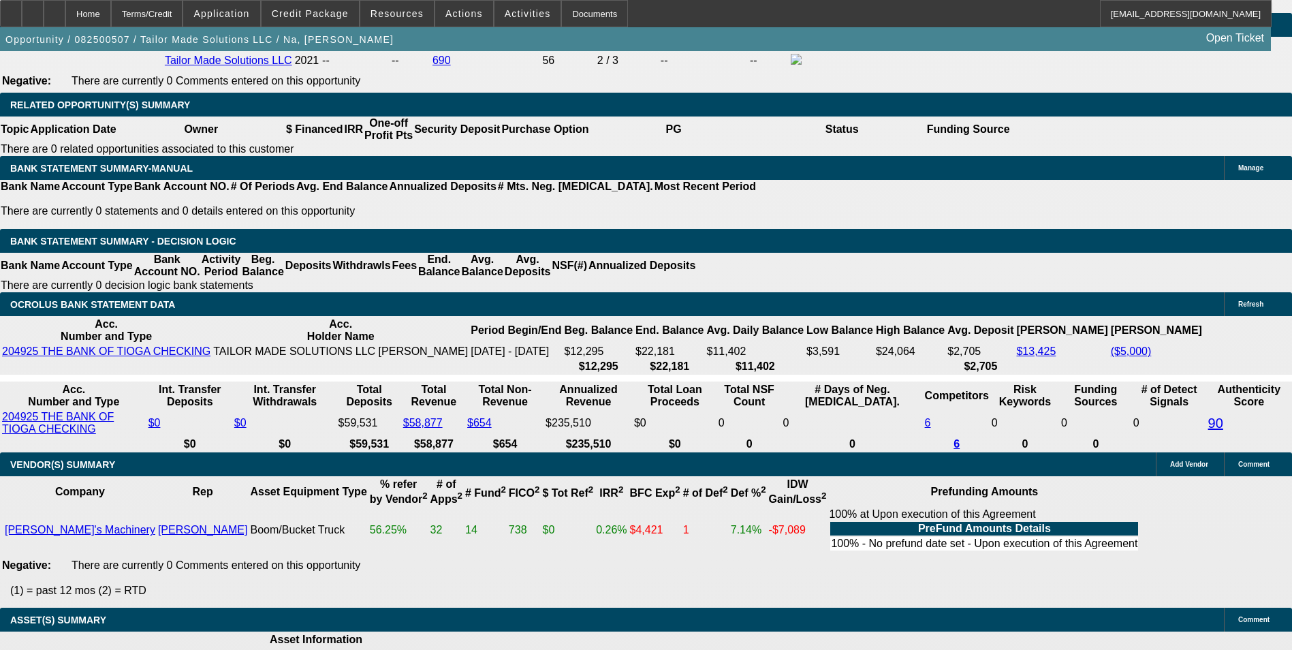
drag, startPoint x: 629, startPoint y: 178, endPoint x: 718, endPoint y: 170, distance: 89.6
type input "UNKNOWN"
type input "11"
type input "$2,035.33"
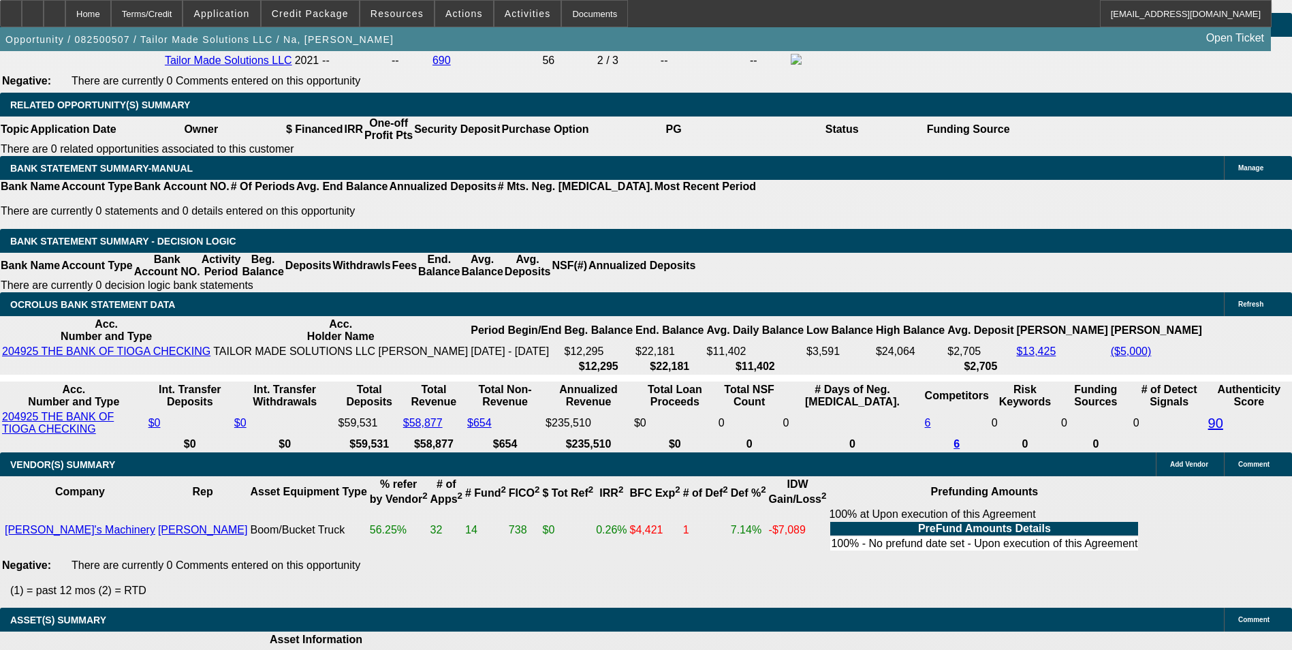
type input "11.9"
type input "$1,674.34"
type input "11.9"
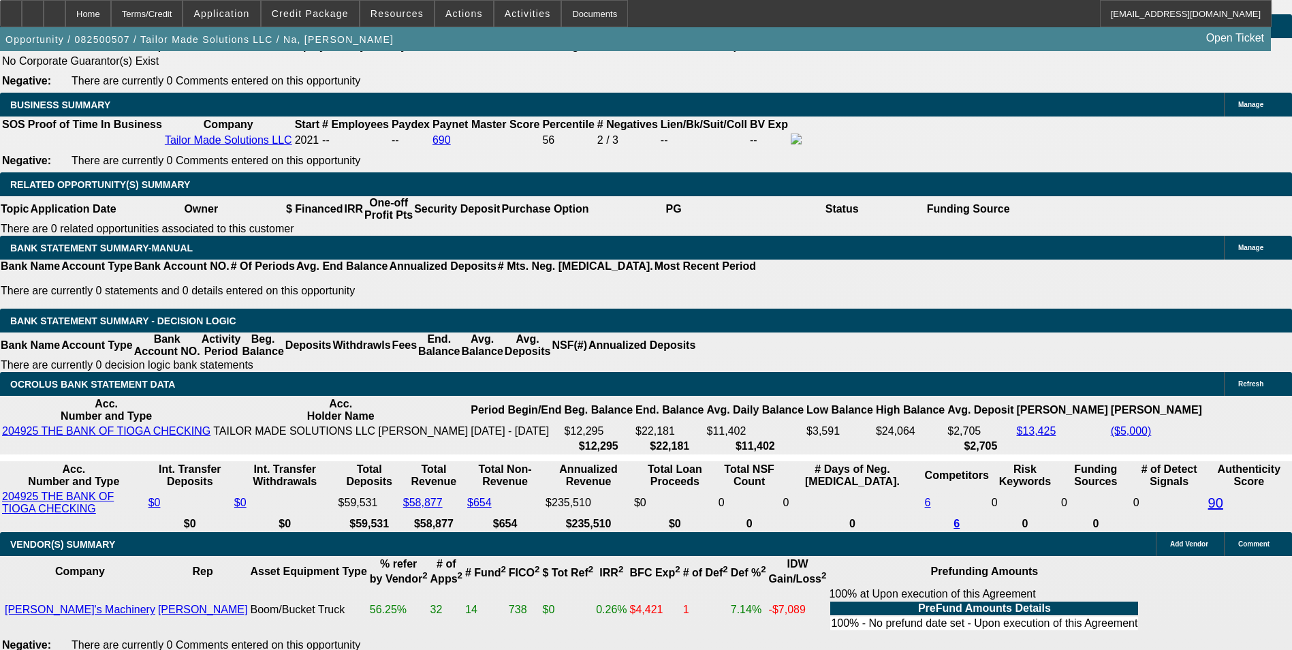
scroll to position [2043, 0]
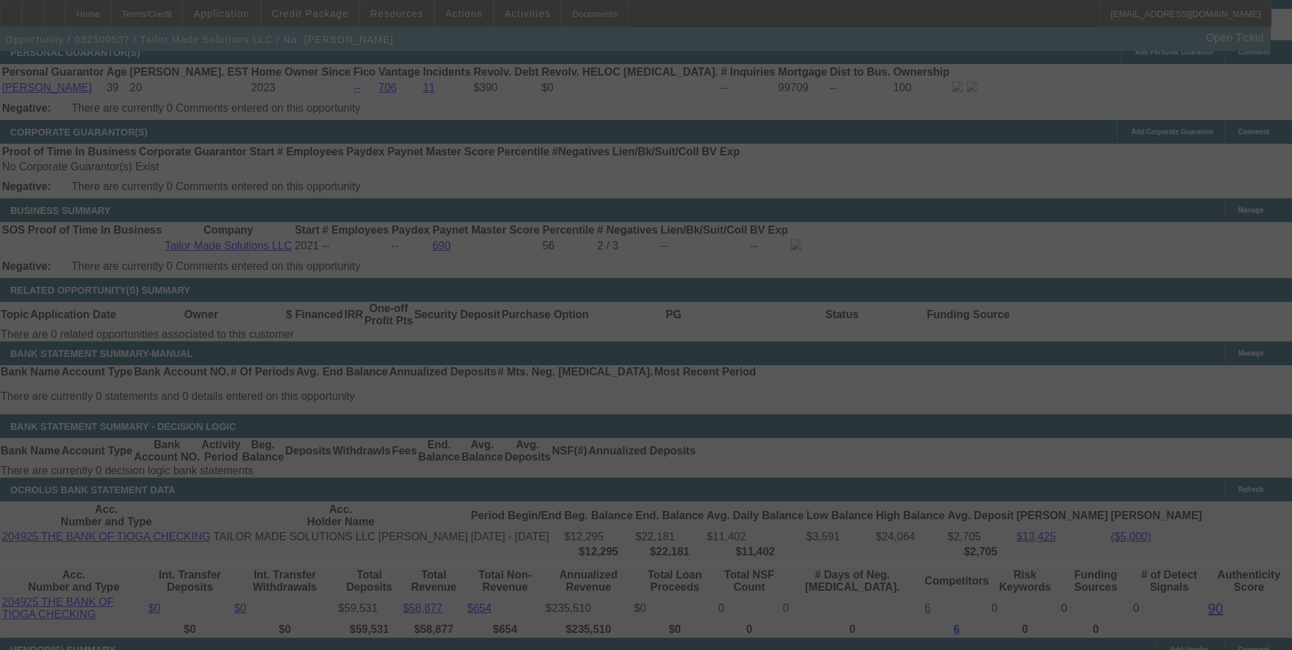
scroll to position [2248, 0]
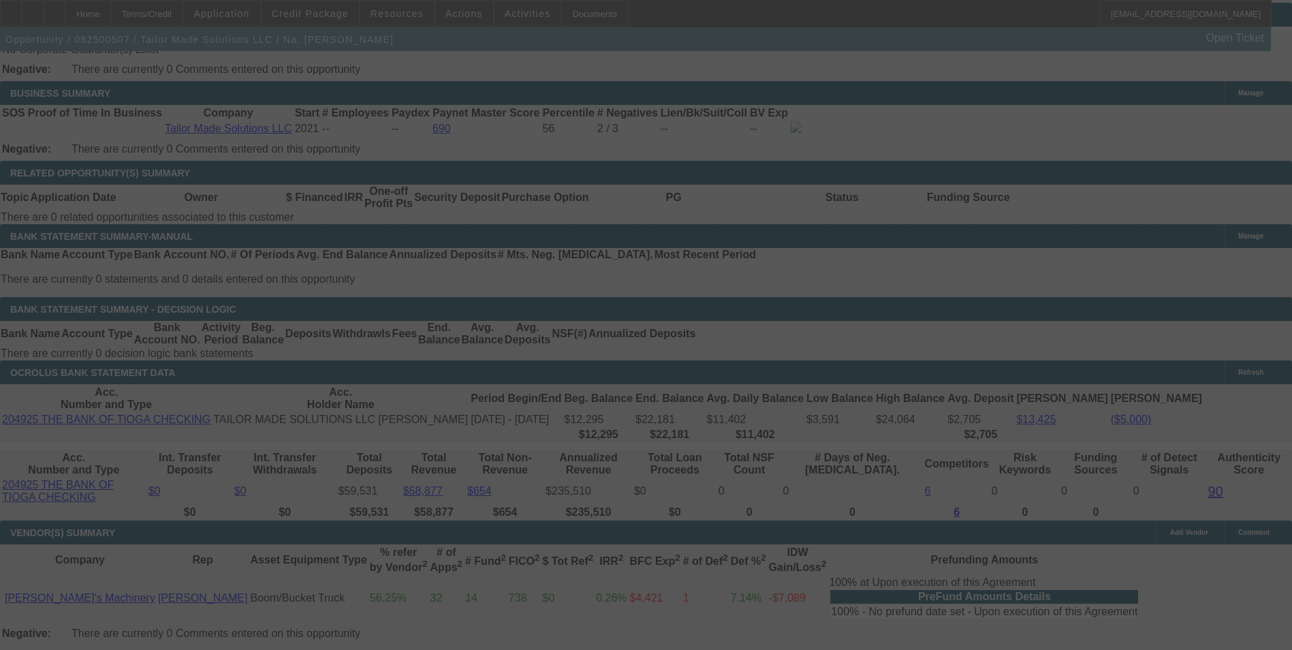
select select "0"
select select "2"
select select "0"
select select "6"
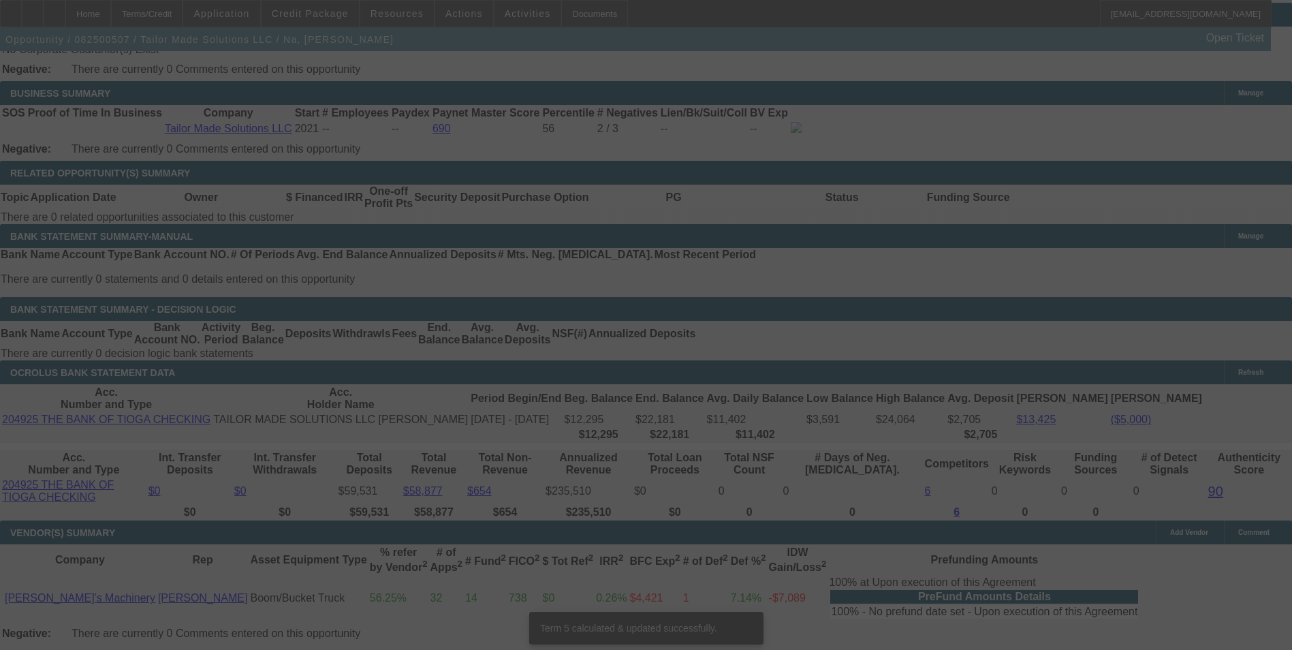
scroll to position [2235, 0]
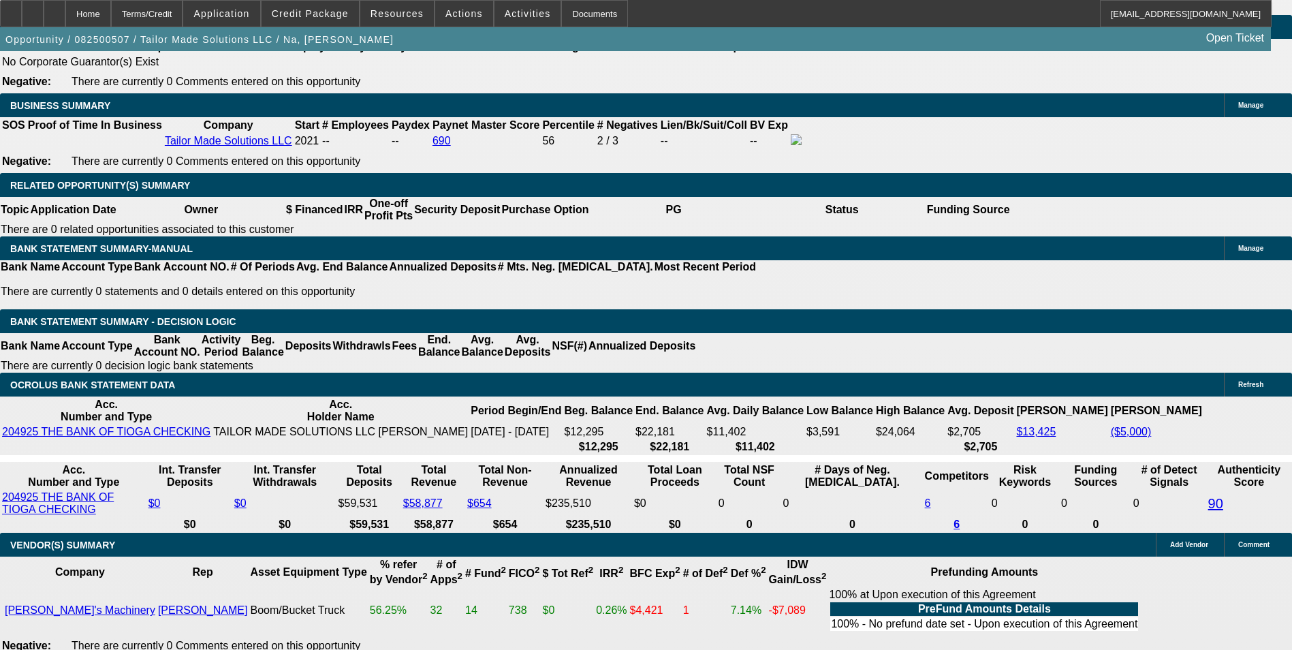
drag, startPoint x: 642, startPoint y: 266, endPoint x: 688, endPoint y: 267, distance: 46.3
type input "UNKNOWN"
type input "11"
type input "$2,035.33"
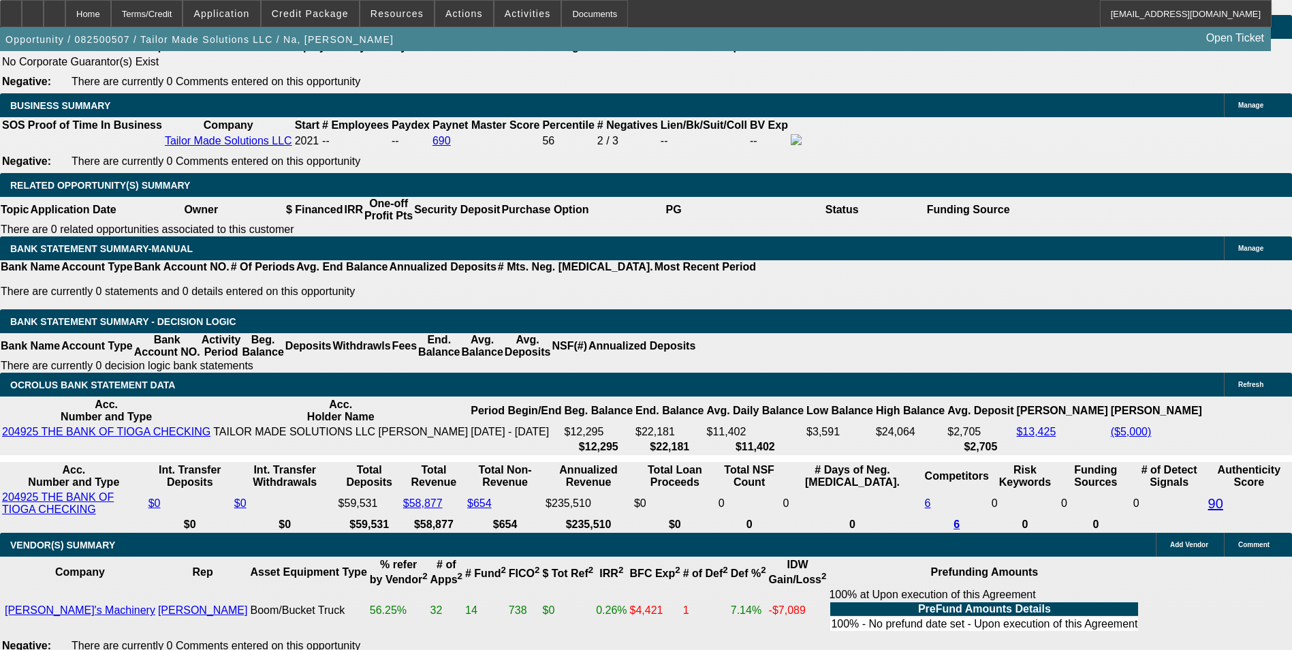
type input "11.9"
type input "$2,069.93"
type input "11.9"
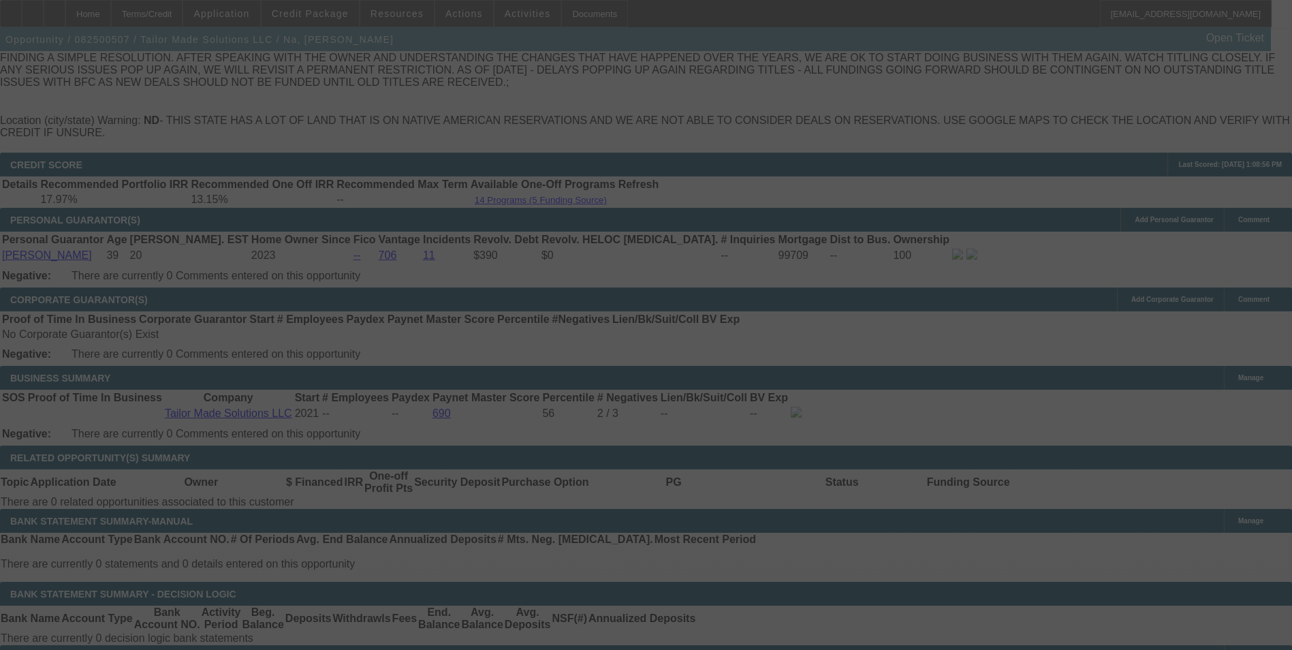
select select "0"
select select "2"
select select "0"
select select "6"
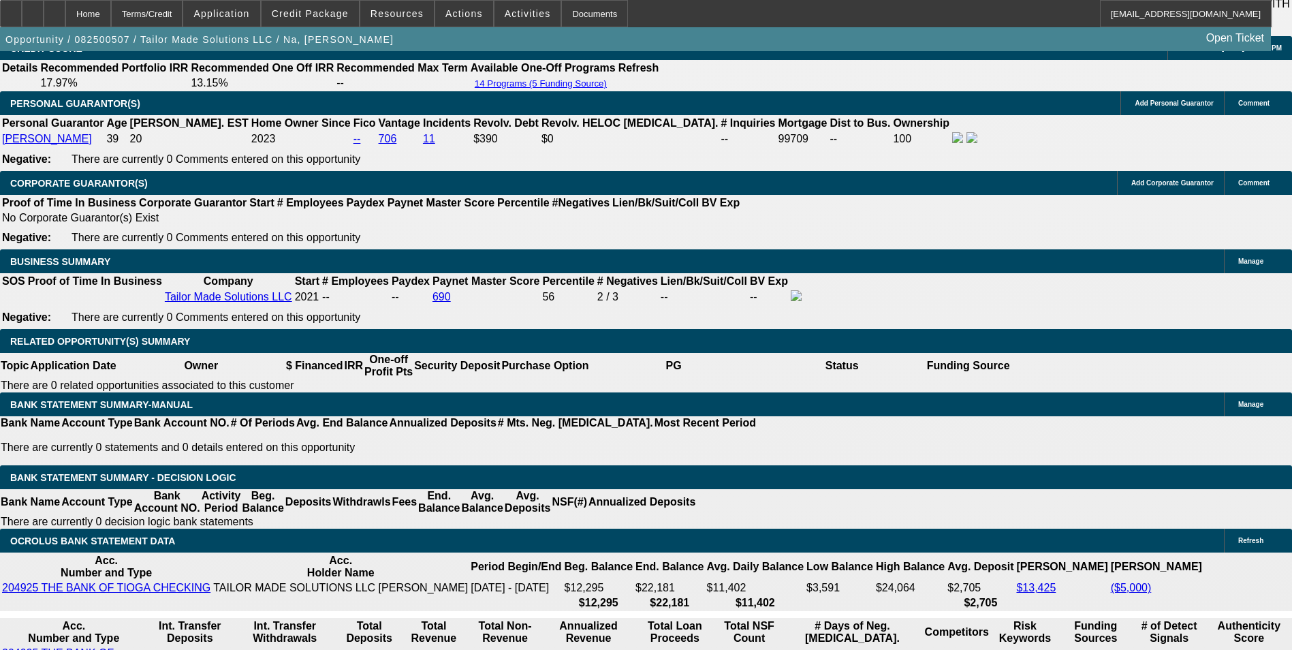
scroll to position [2304, 0]
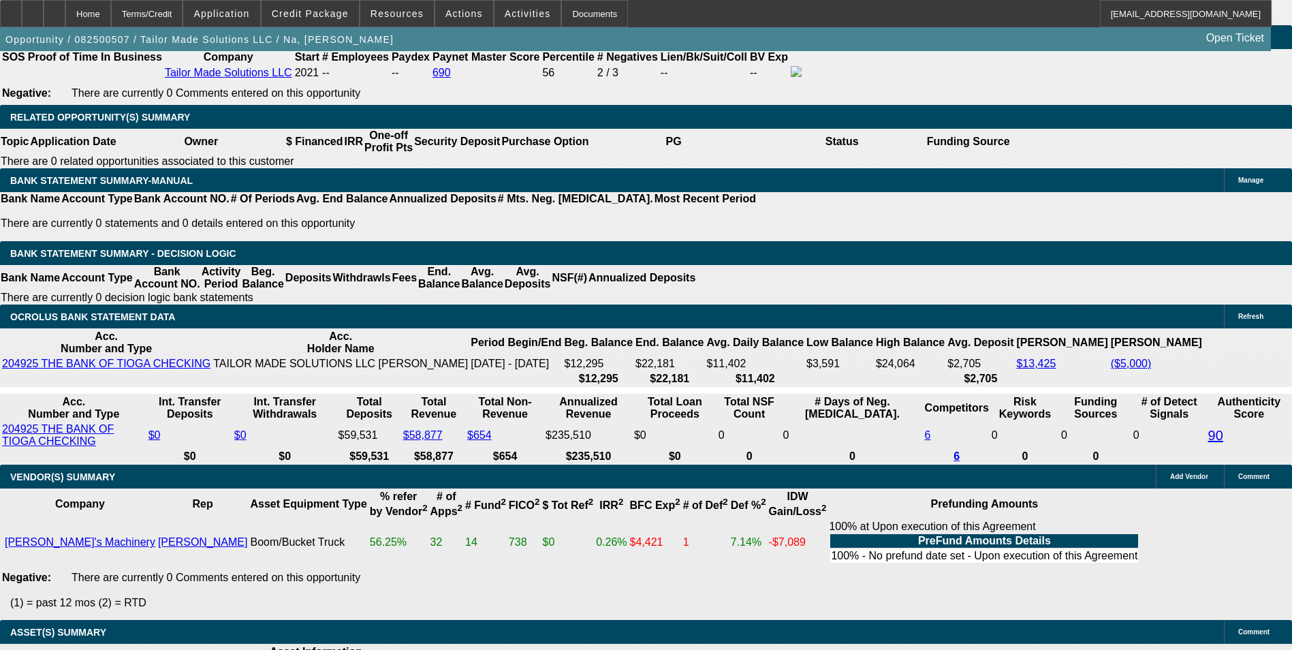
drag, startPoint x: 631, startPoint y: 193, endPoint x: 759, endPoint y: 193, distance: 128.7
type input "UNKNOWN"
type input "1"
type input "$1,674.34"
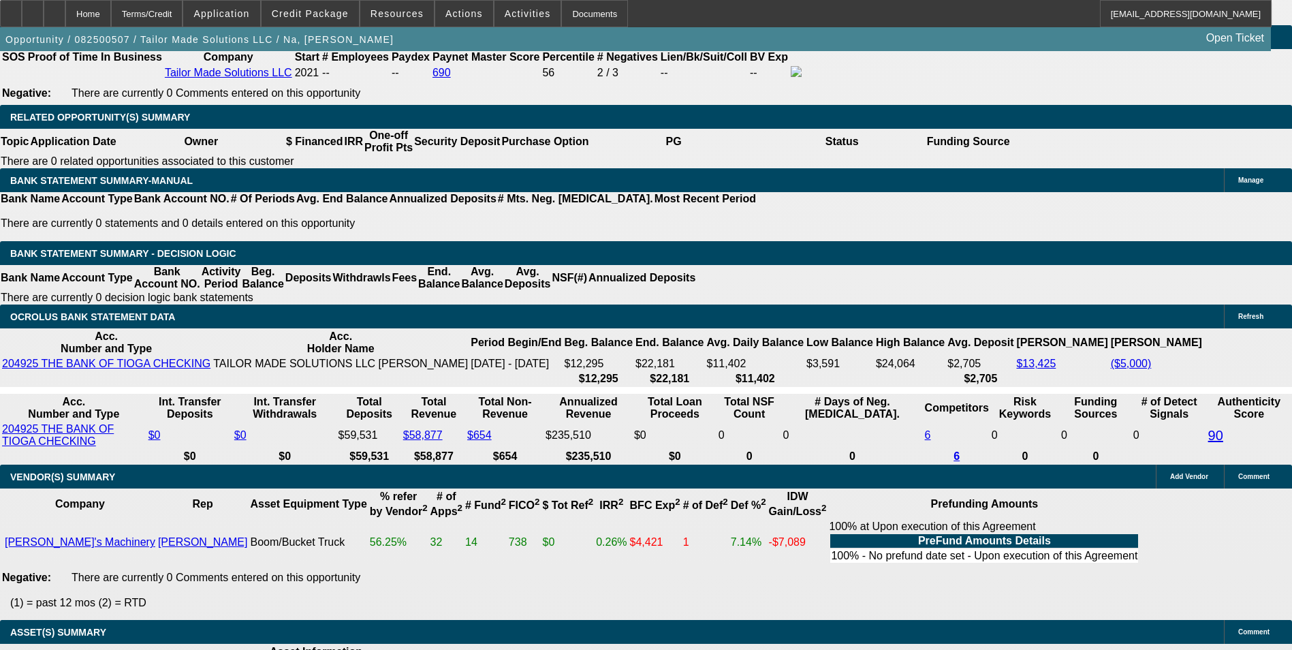
type input "12"
type input "$2,073.79"
type input "12.5"
type input "$2,093.17"
type input "12.5"
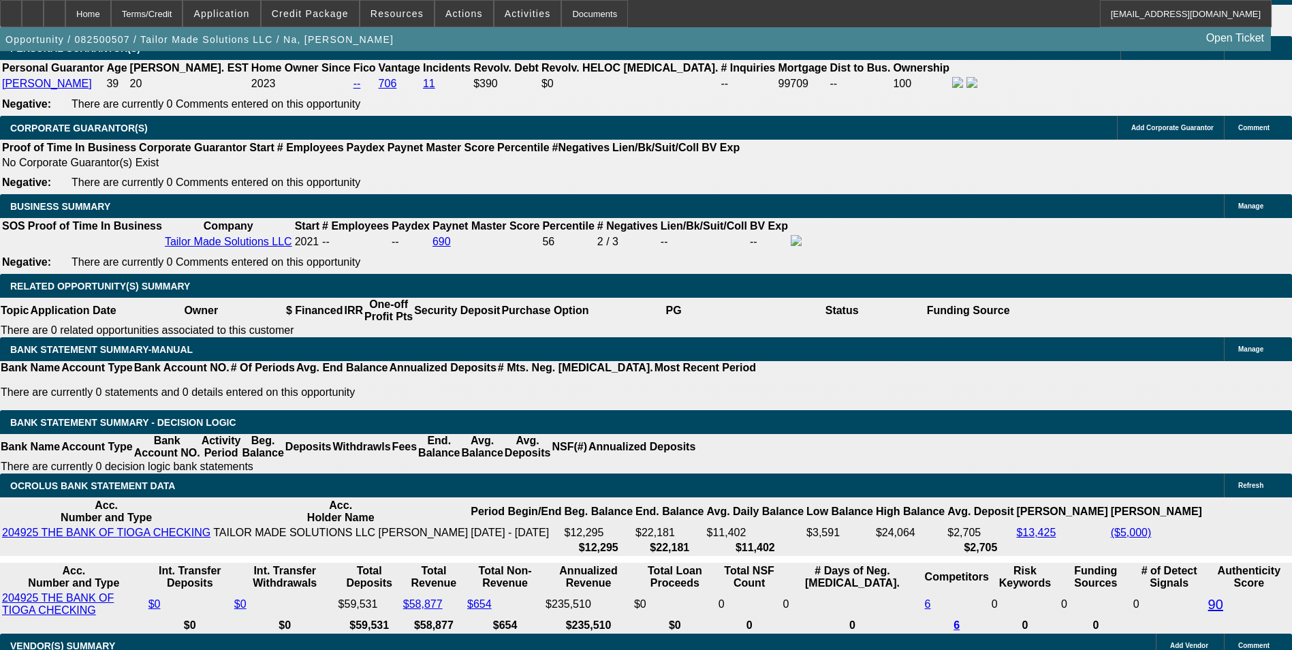
scroll to position [2031, 0]
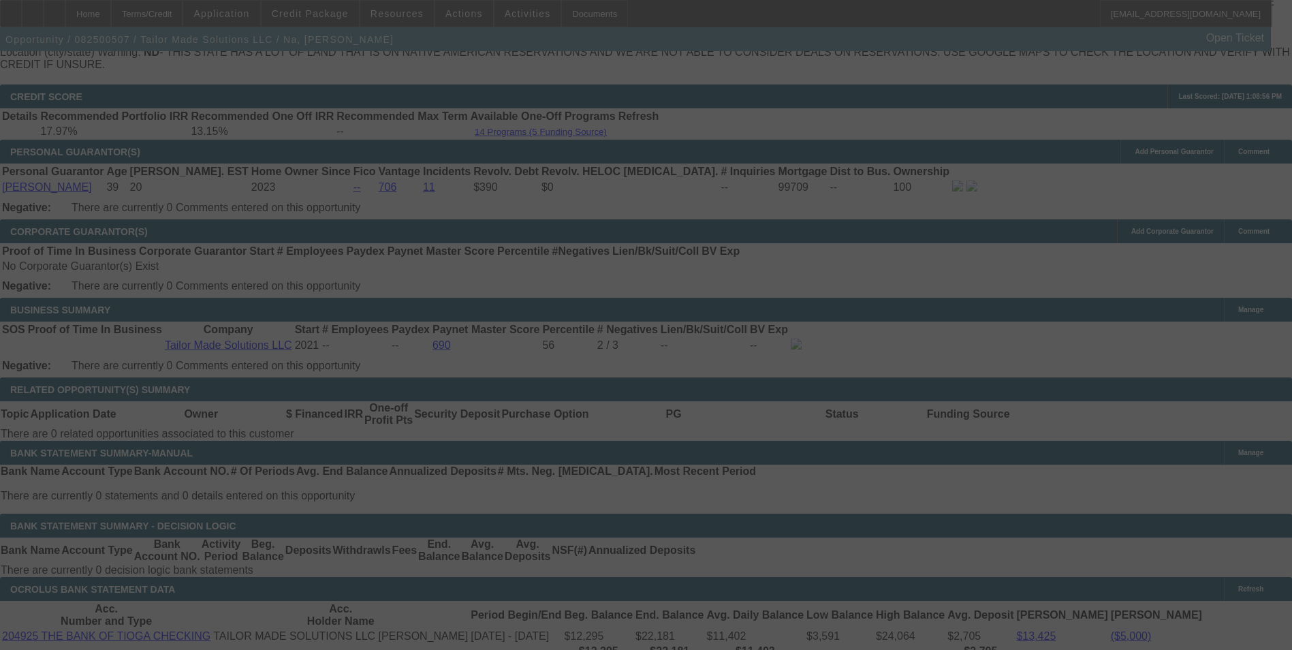
select select "0"
select select "2"
select select "0"
select select "6"
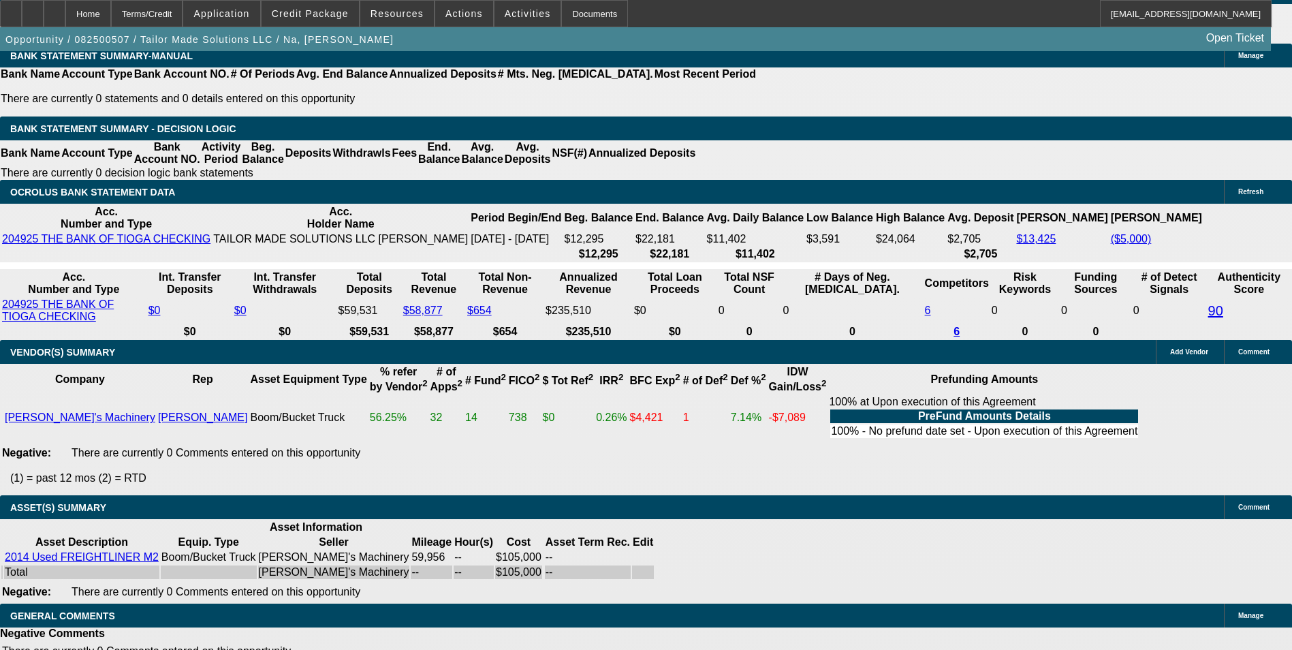
scroll to position [2304, 0]
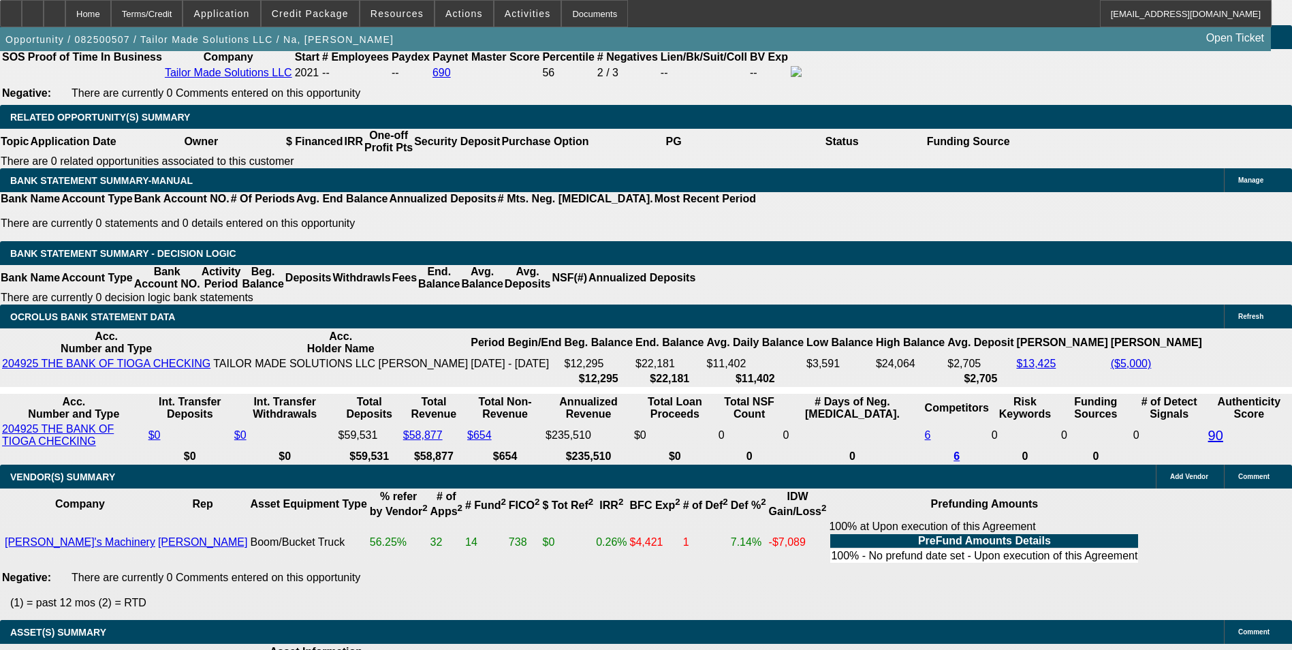
drag, startPoint x: 196, startPoint y: 190, endPoint x: 407, endPoint y: 193, distance: 210.5
type input "2"
type input "UNKNOWN"
type input "22"
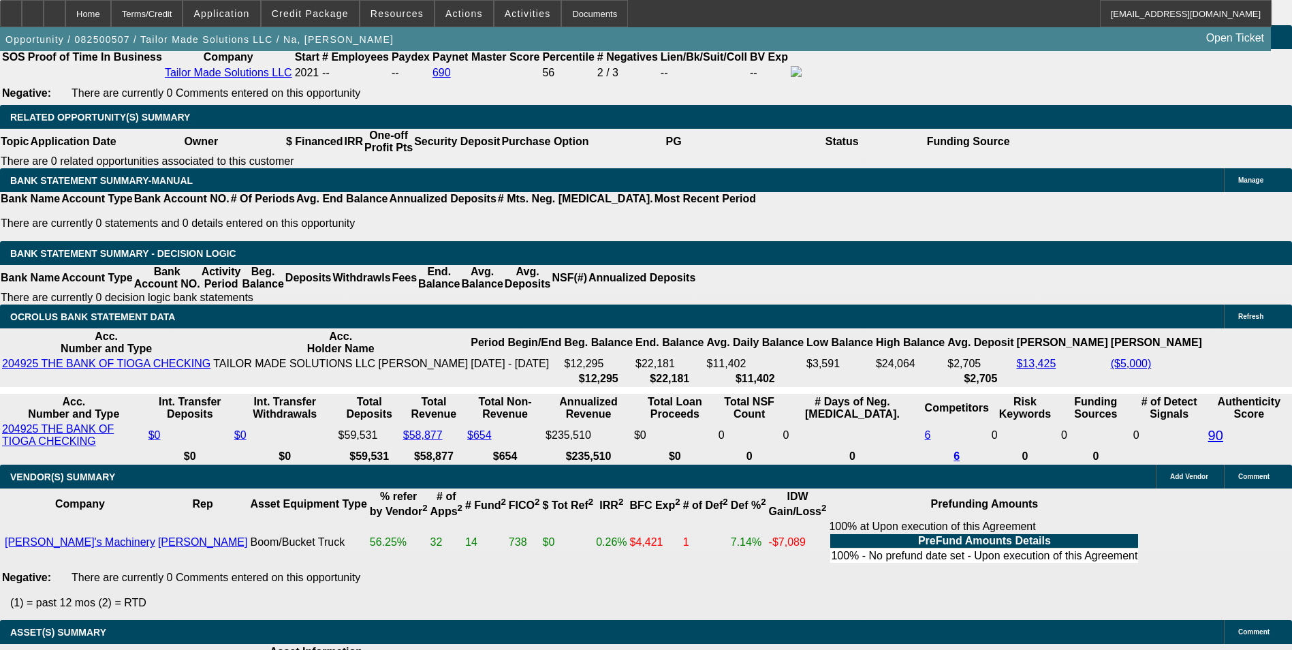
type input "2221"
type input "14.5"
type input "$2,221.56"
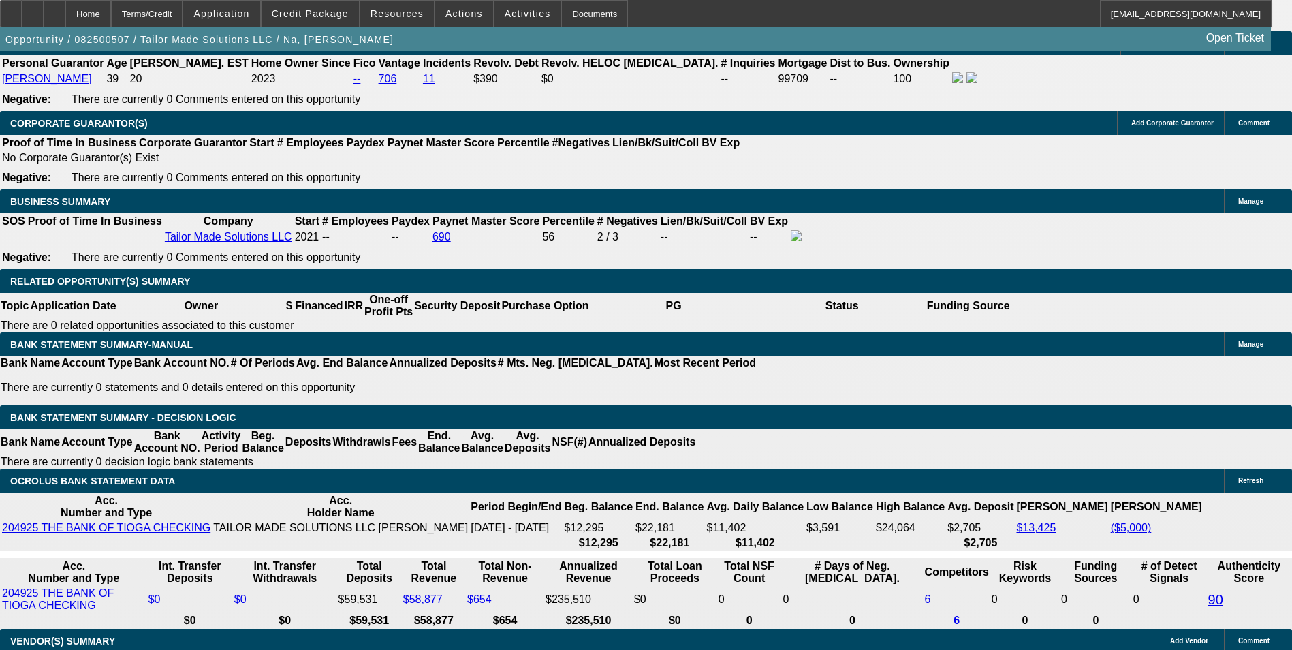
scroll to position [2031, 0]
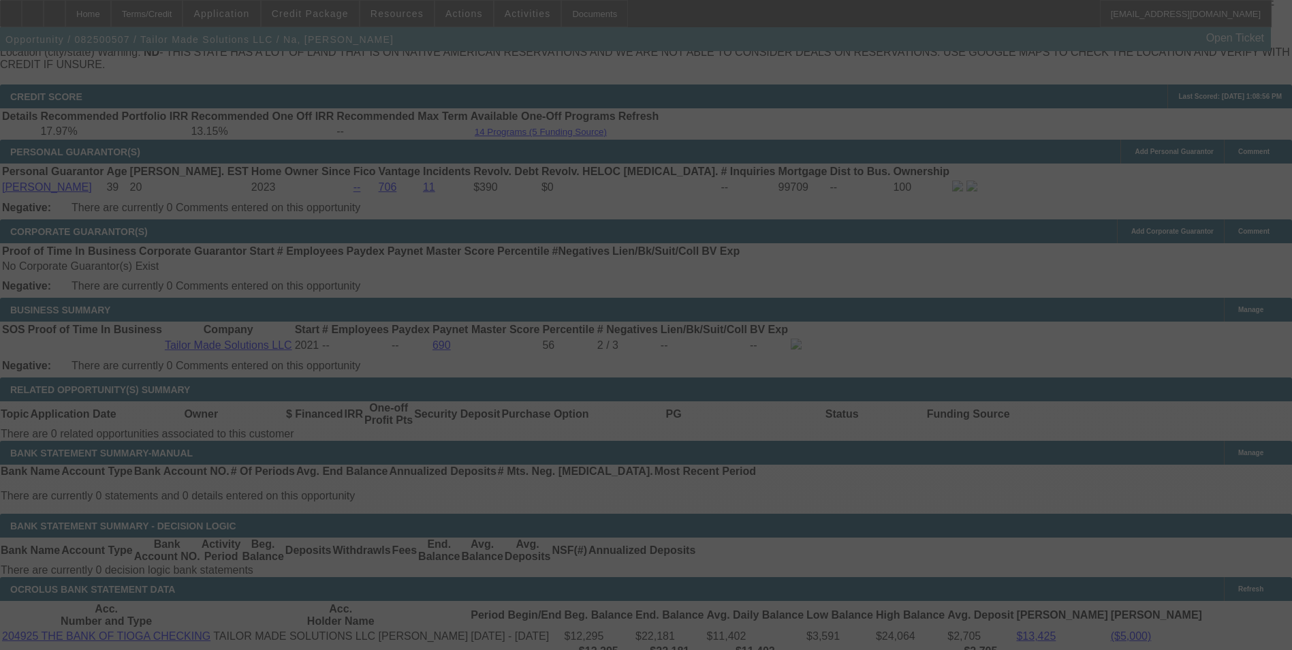
select select "0.1"
select select "0"
select select "2"
select select "0"
select select "6"
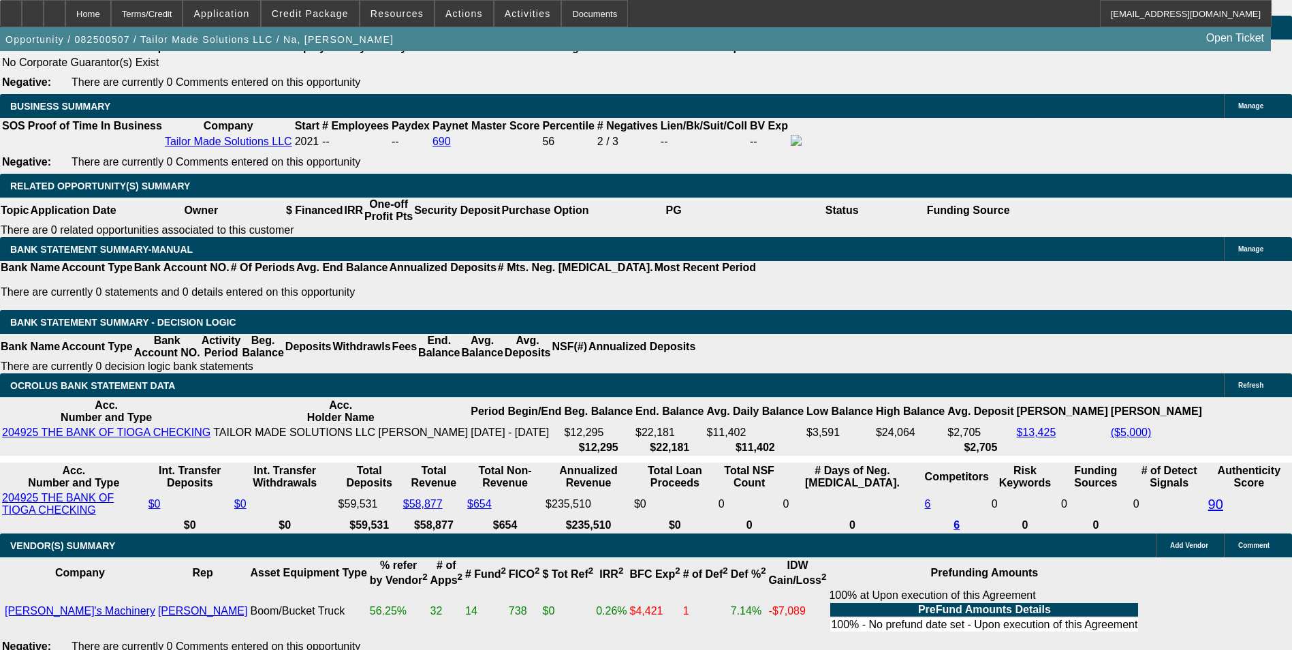
scroll to position [2235, 0]
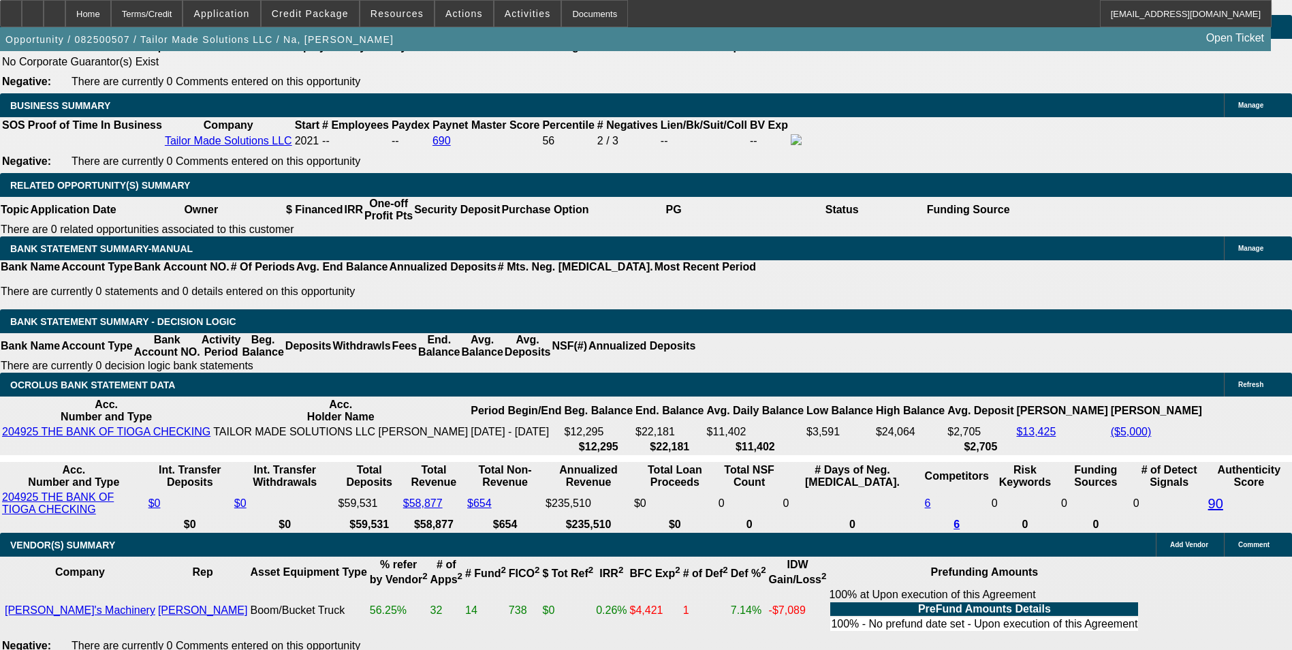
drag, startPoint x: 332, startPoint y: 265, endPoint x: 398, endPoint y: 241, distance: 69.6
type input "1"
type input "UNKNOWN"
type input "14"
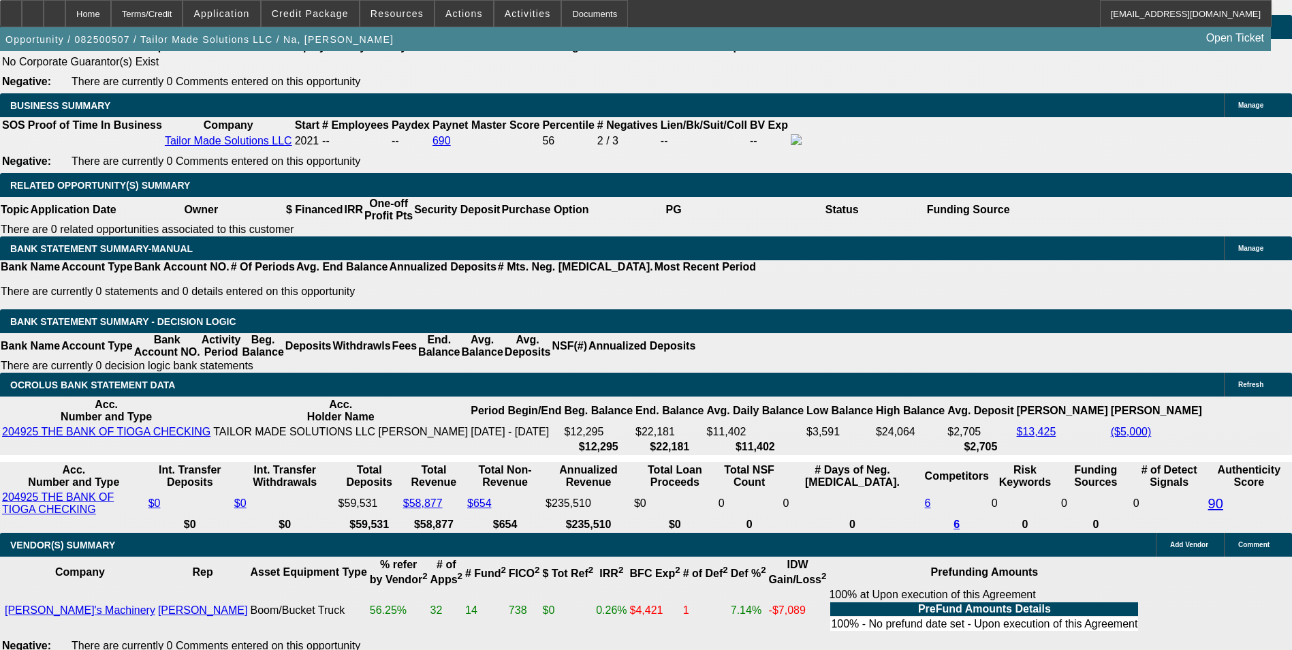
type input "$2,198.85"
type input "14.7"
type input "$2,233.29"
type input "14.7"
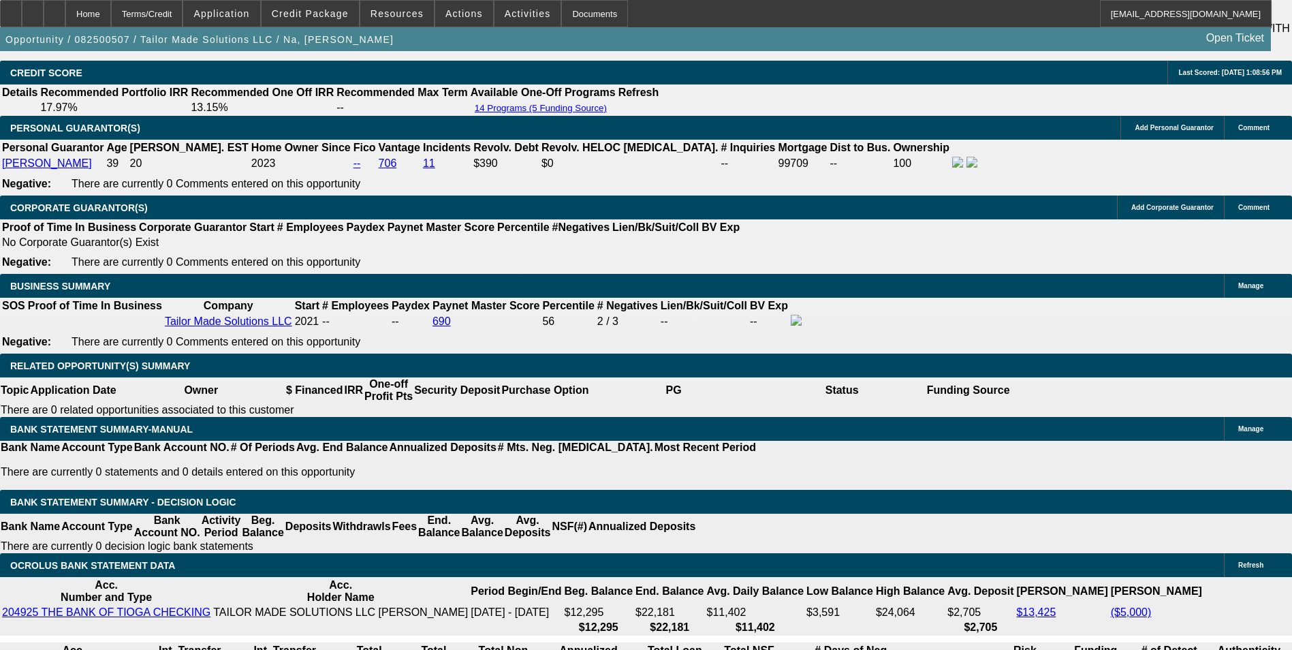
scroll to position [2031, 0]
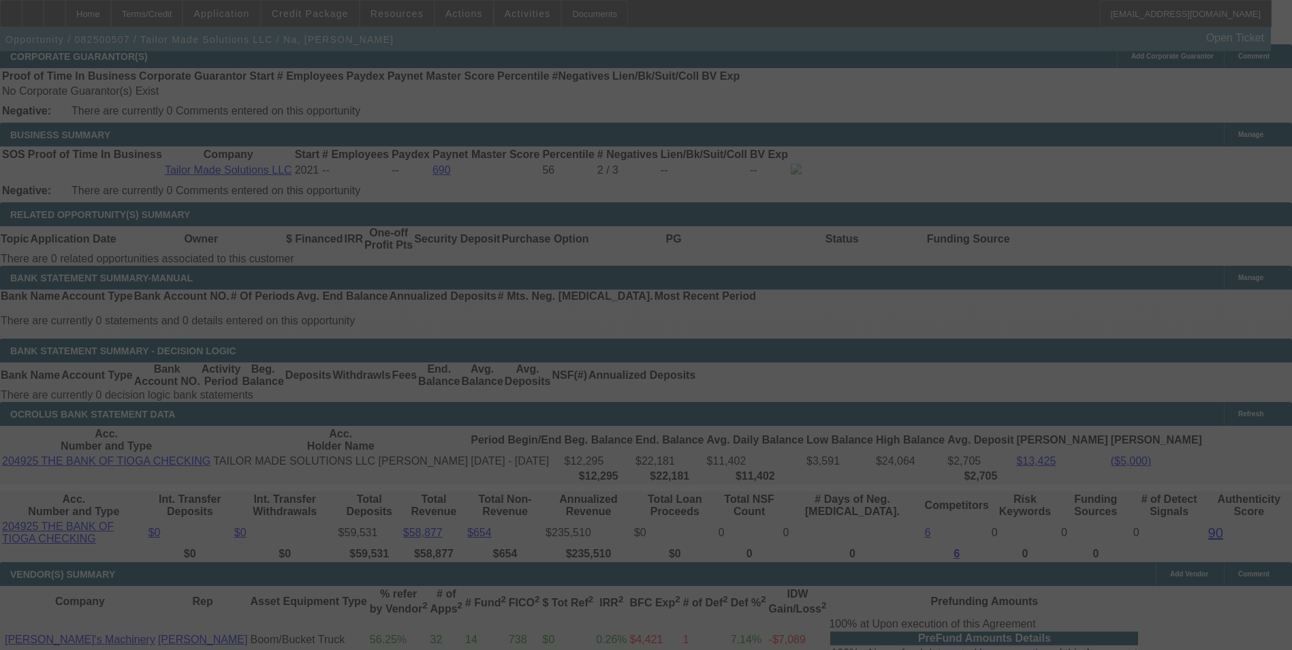
scroll to position [2235, 0]
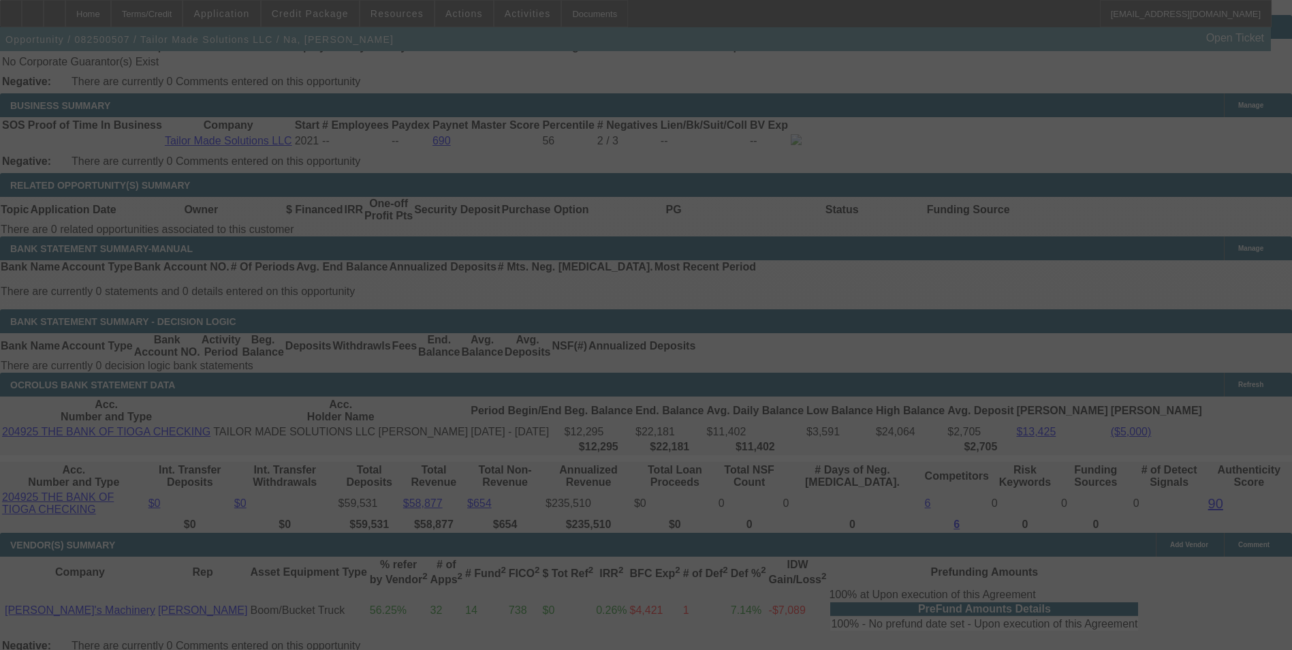
select select "0.1"
select select "0"
select select "2"
select select "0"
select select "6"
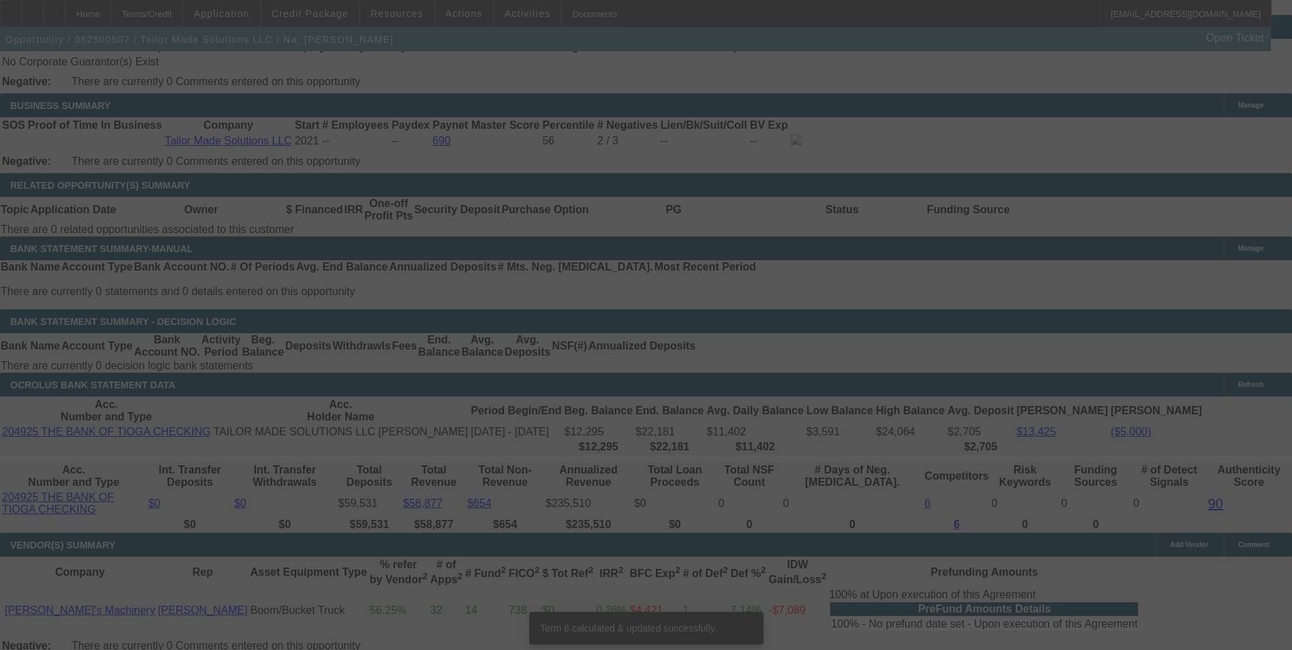
scroll to position [2223, 0]
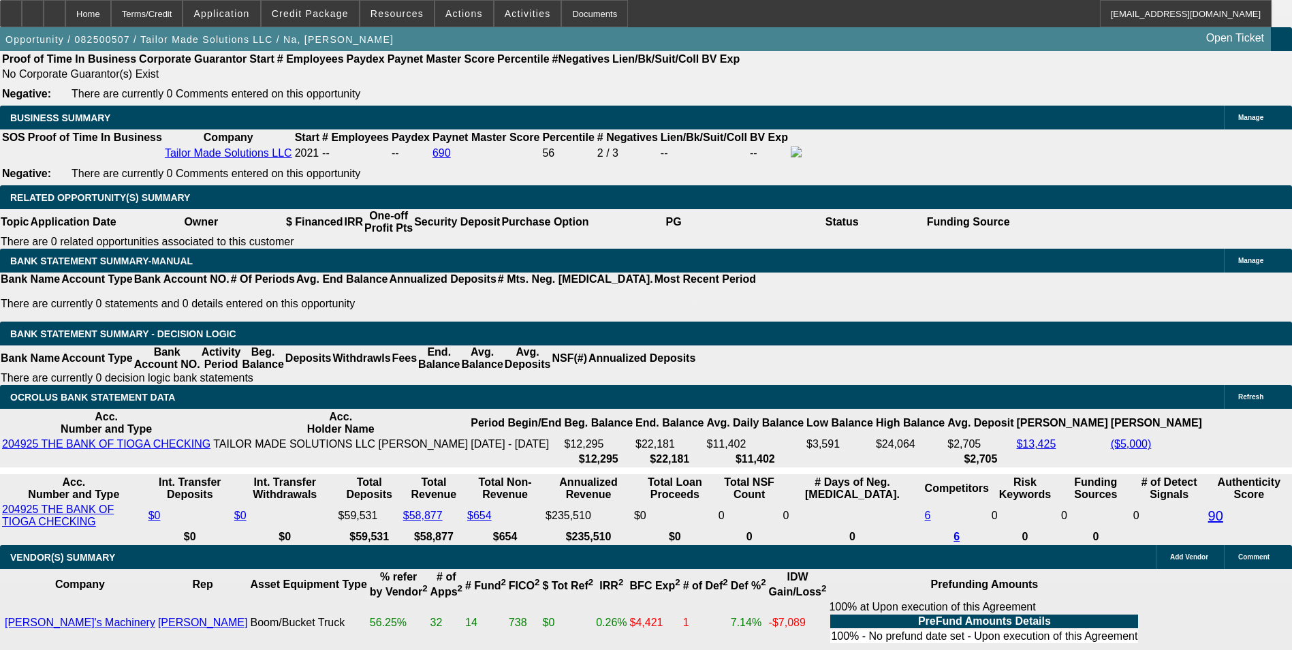
drag, startPoint x: 198, startPoint y: 279, endPoint x: 370, endPoint y: 285, distance: 171.8
type input "2"
type input "UNKNOWN"
type input "2236"
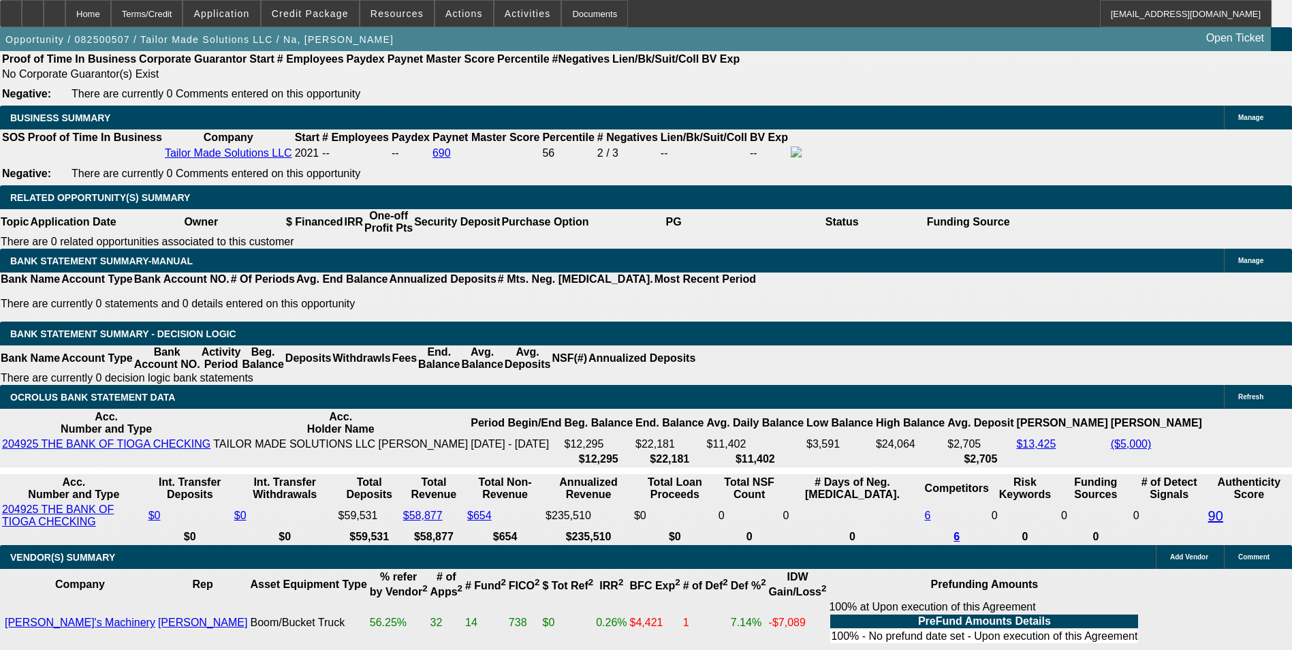
type input "14.8"
type input "$2,236.29"
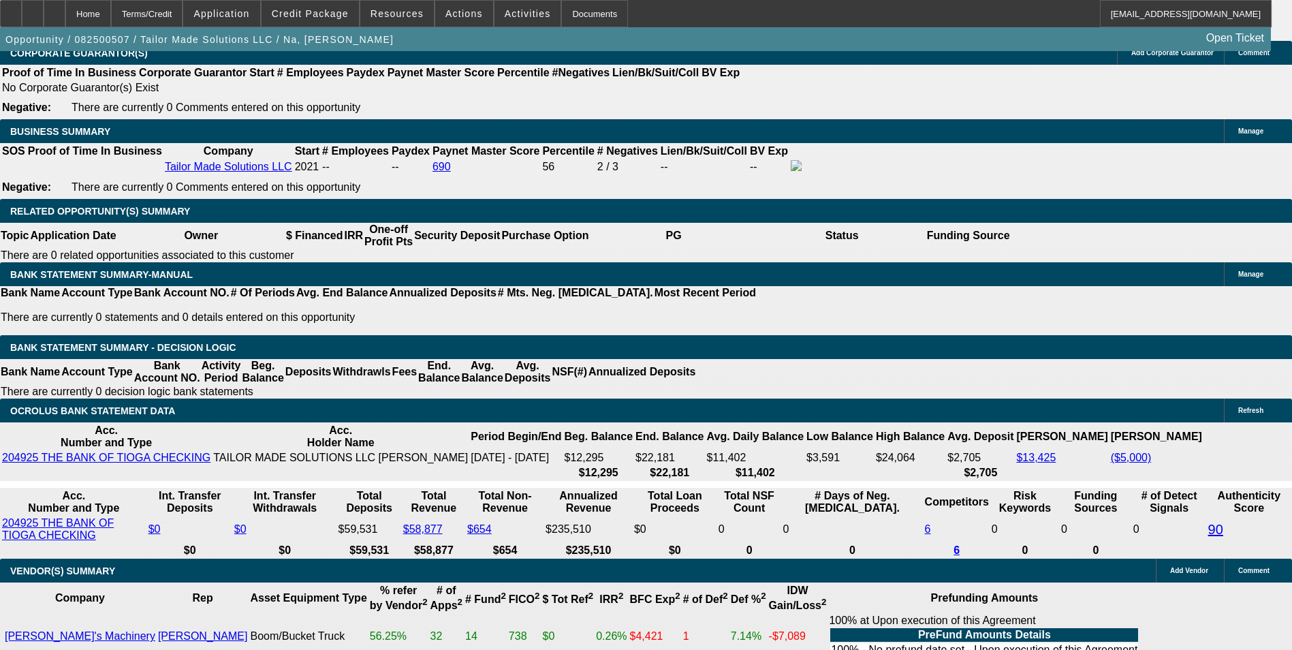
scroll to position [2019, 0]
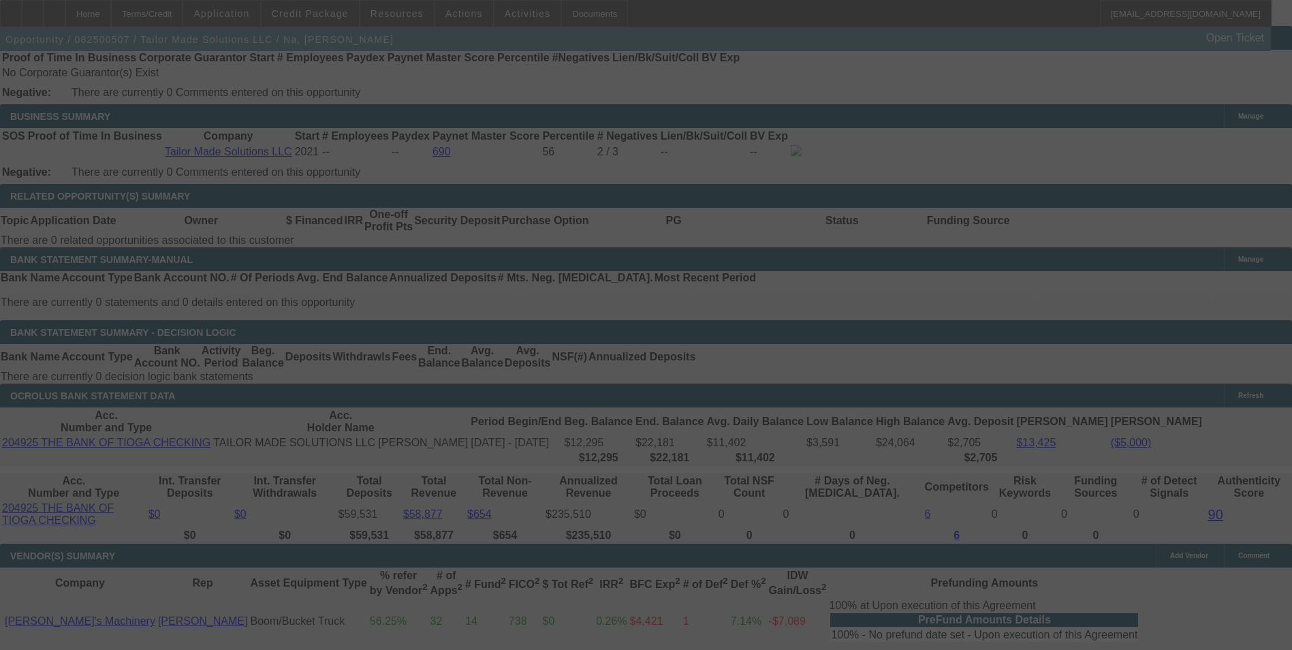
scroll to position [2223, 0]
select select "0.1"
select select "0"
select select "2"
select select "0"
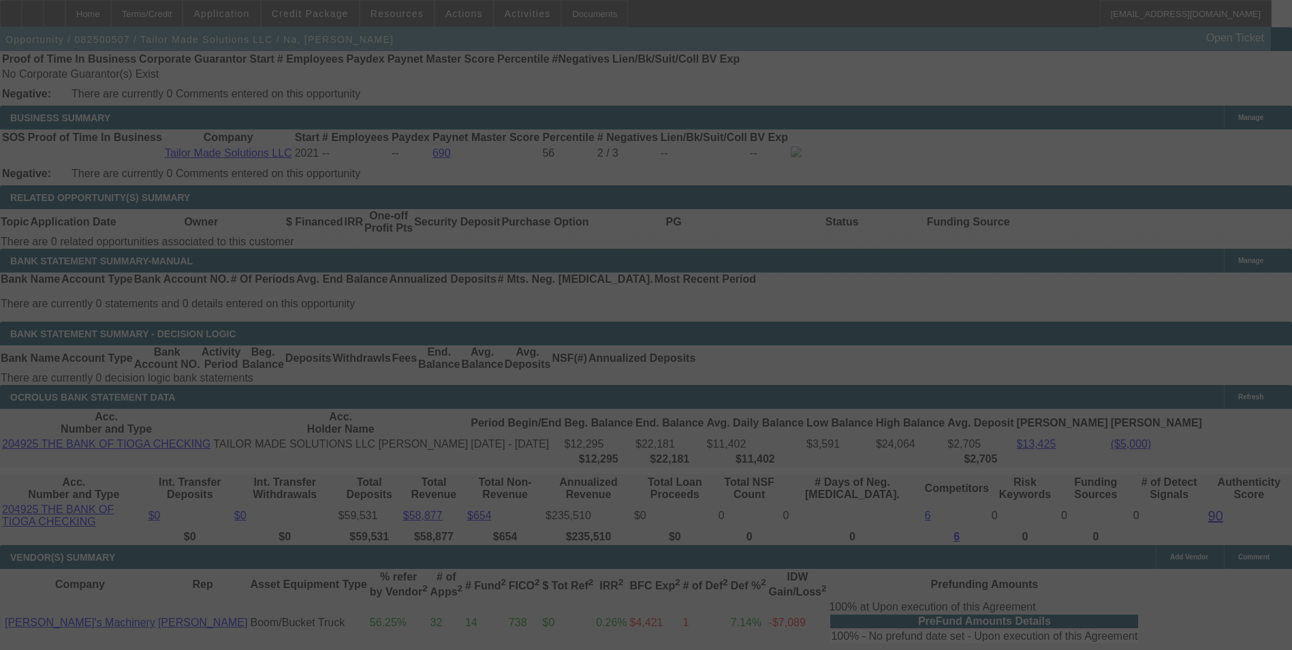
select select "6"
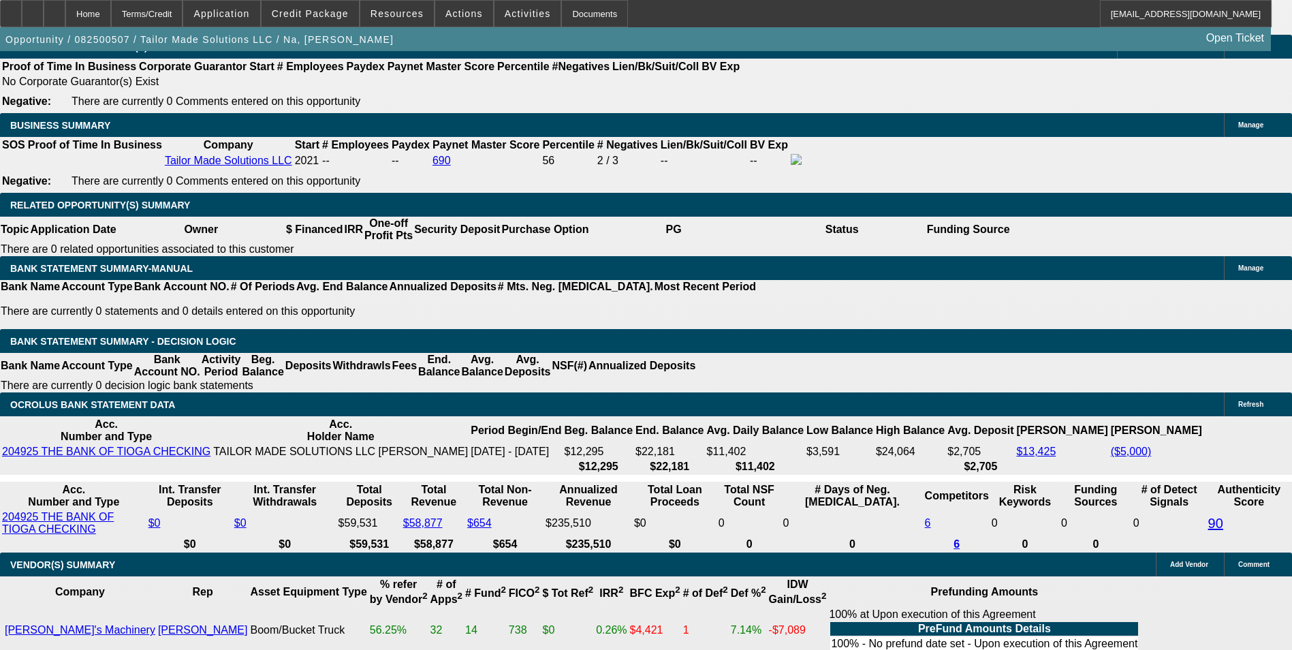
scroll to position [0, 171]
drag, startPoint x: 802, startPoint y: 283, endPoint x: 868, endPoint y: 283, distance: 65.4
click at [868, 283] on div "APPLICATION INFORMATION [GEOGRAPHIC_DATA] Topic: 082500507 / $94,500.00 / FREIG…" at bounding box center [646, 455] width 1292 height 5240
type input "UNKNOWN"
type input "12"
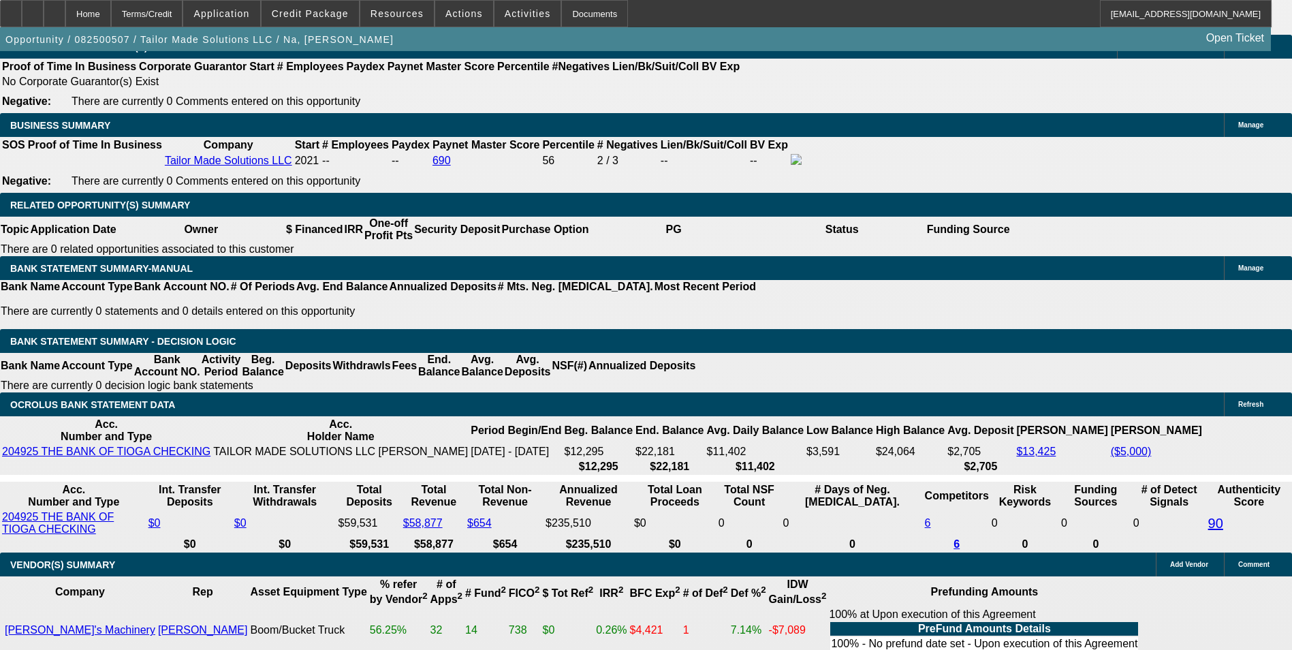
type input "$2,073.79"
type input "12.8"
type input "$2,104.86"
type input "12.8"
drag, startPoint x: 800, startPoint y: 310, endPoint x: 787, endPoint y: 311, distance: 13.0
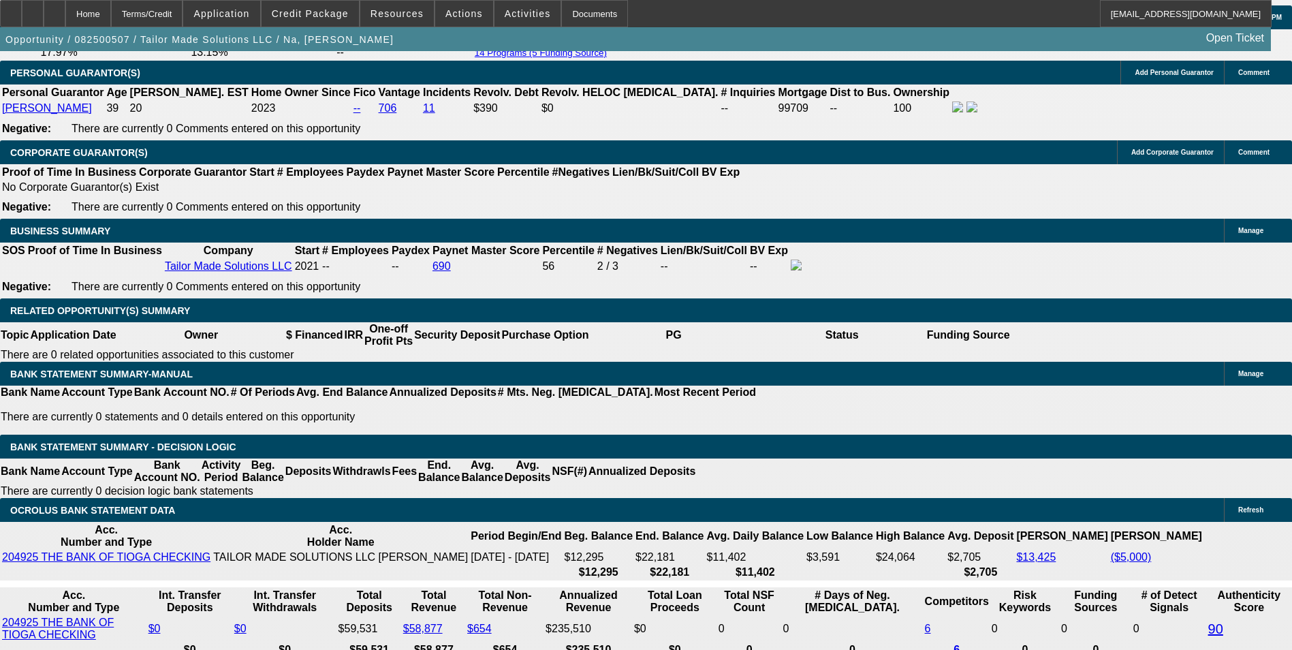
scroll to position [2011, 0]
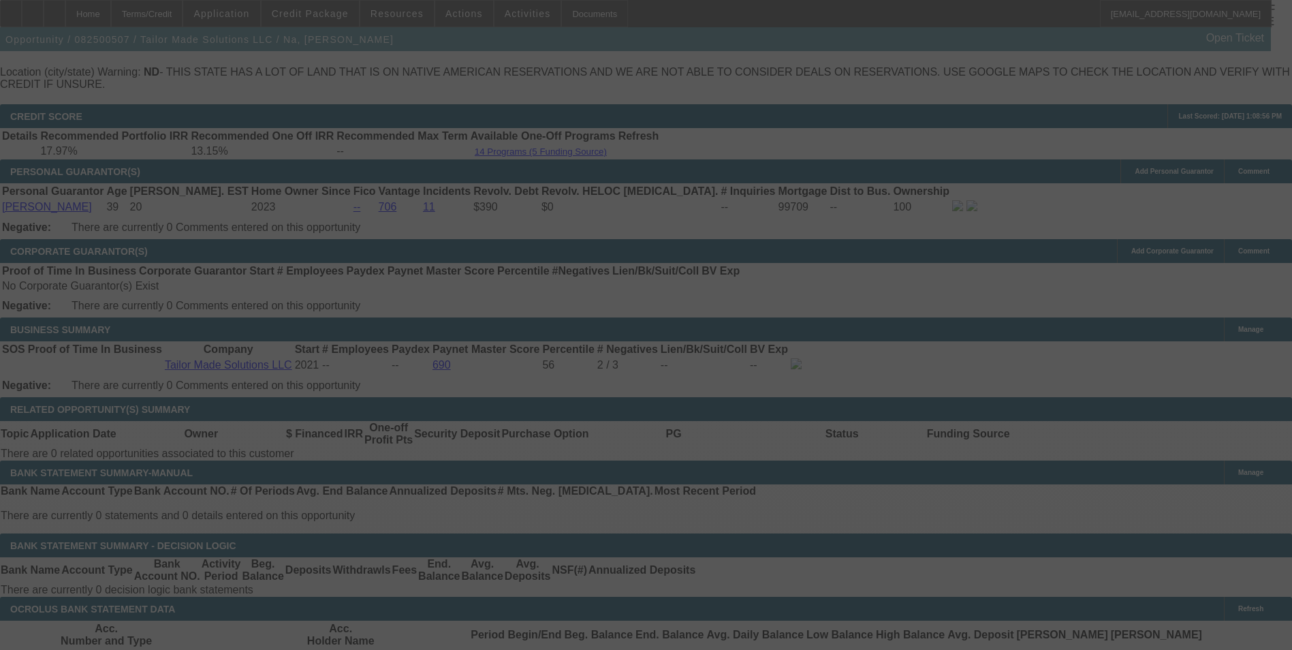
select select "0"
select select "2"
select select "0"
select select "6"
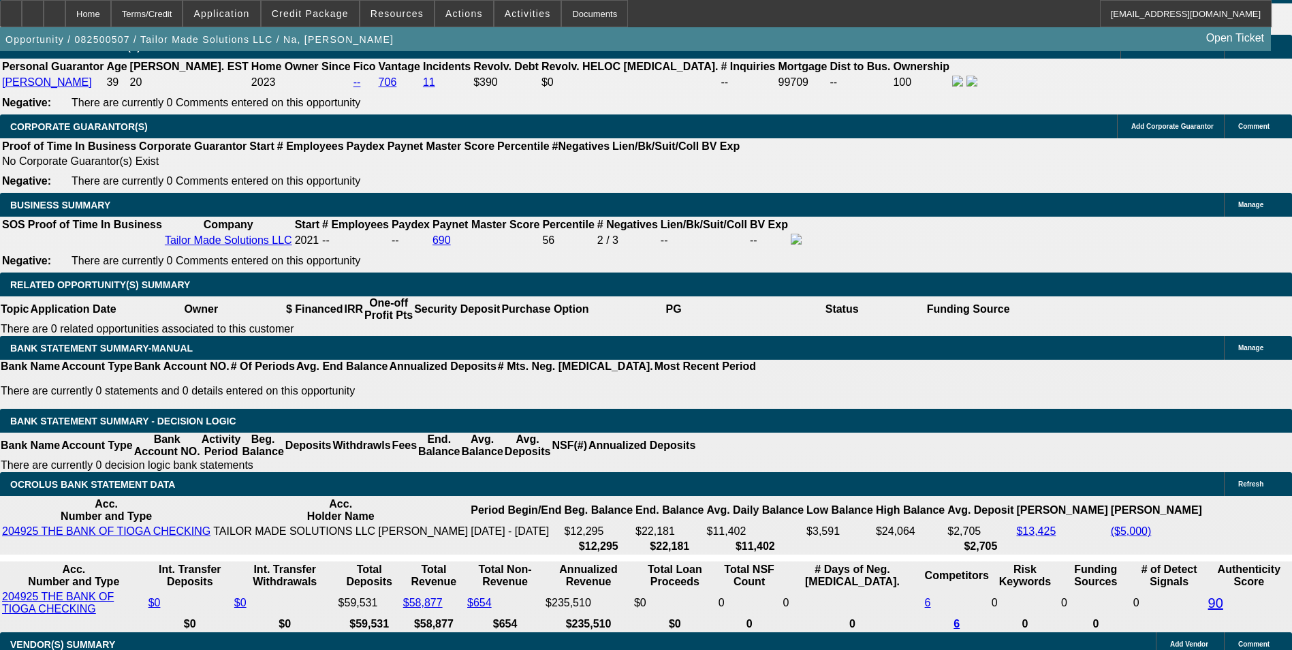
scroll to position [2000, 0]
